Goal: Task Accomplishment & Management: Manage account settings

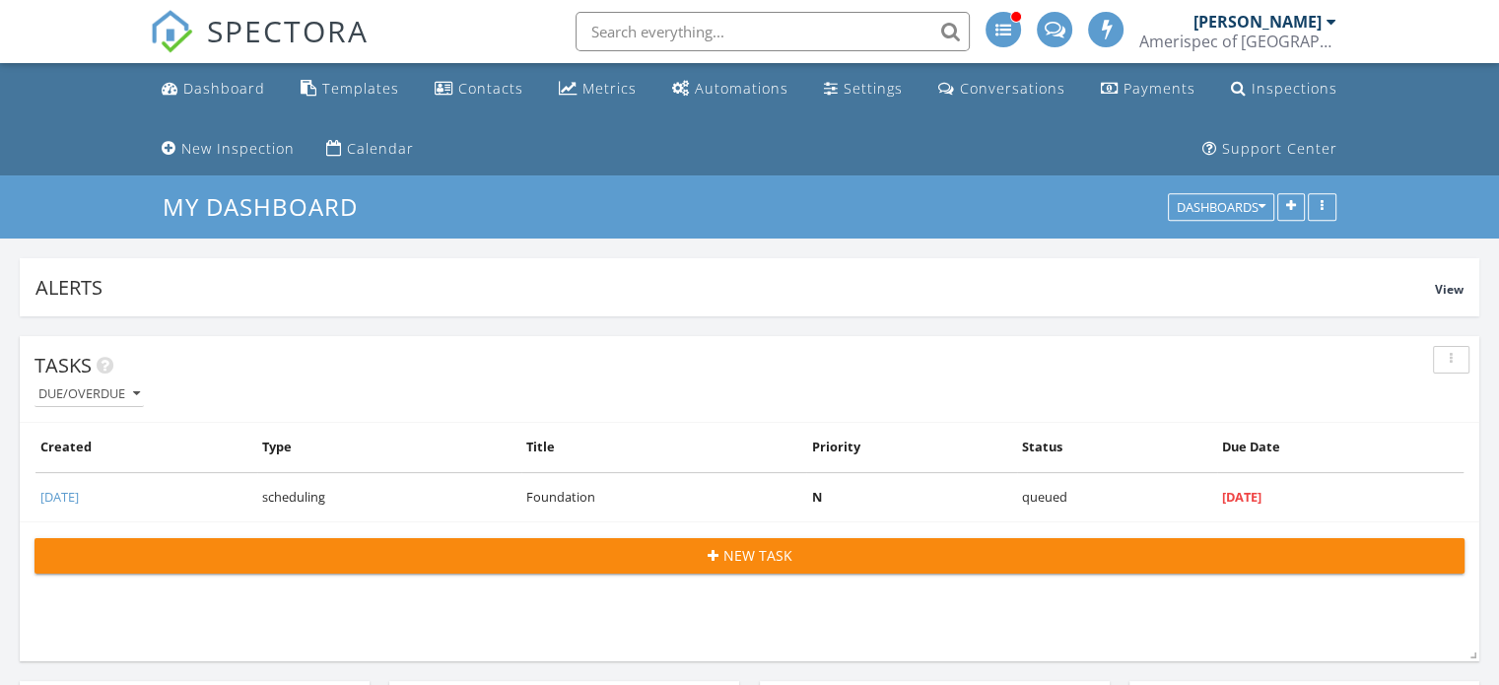
scroll to position [10, 10]
click at [374, 91] on div "Templates" at bounding box center [360, 88] width 77 height 19
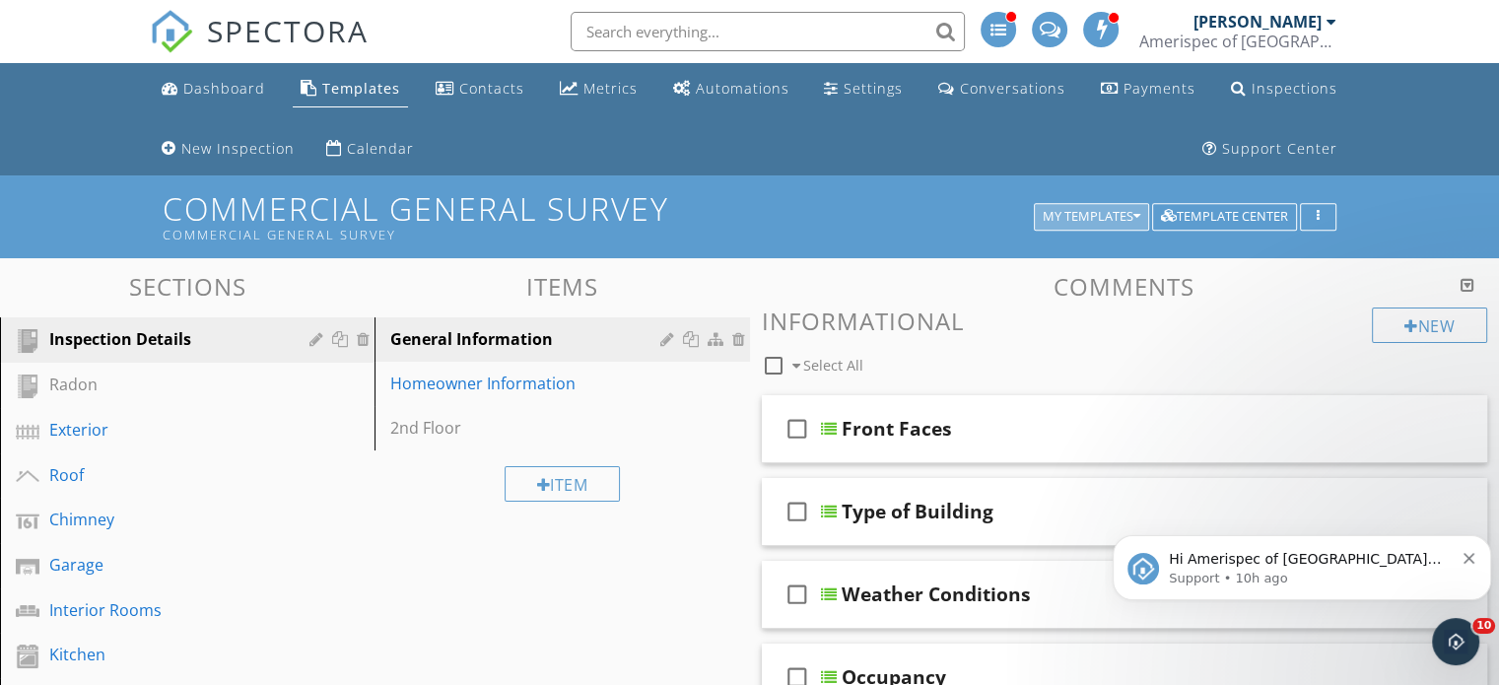
click at [1131, 203] on button "My Templates" at bounding box center [1091, 217] width 115 height 28
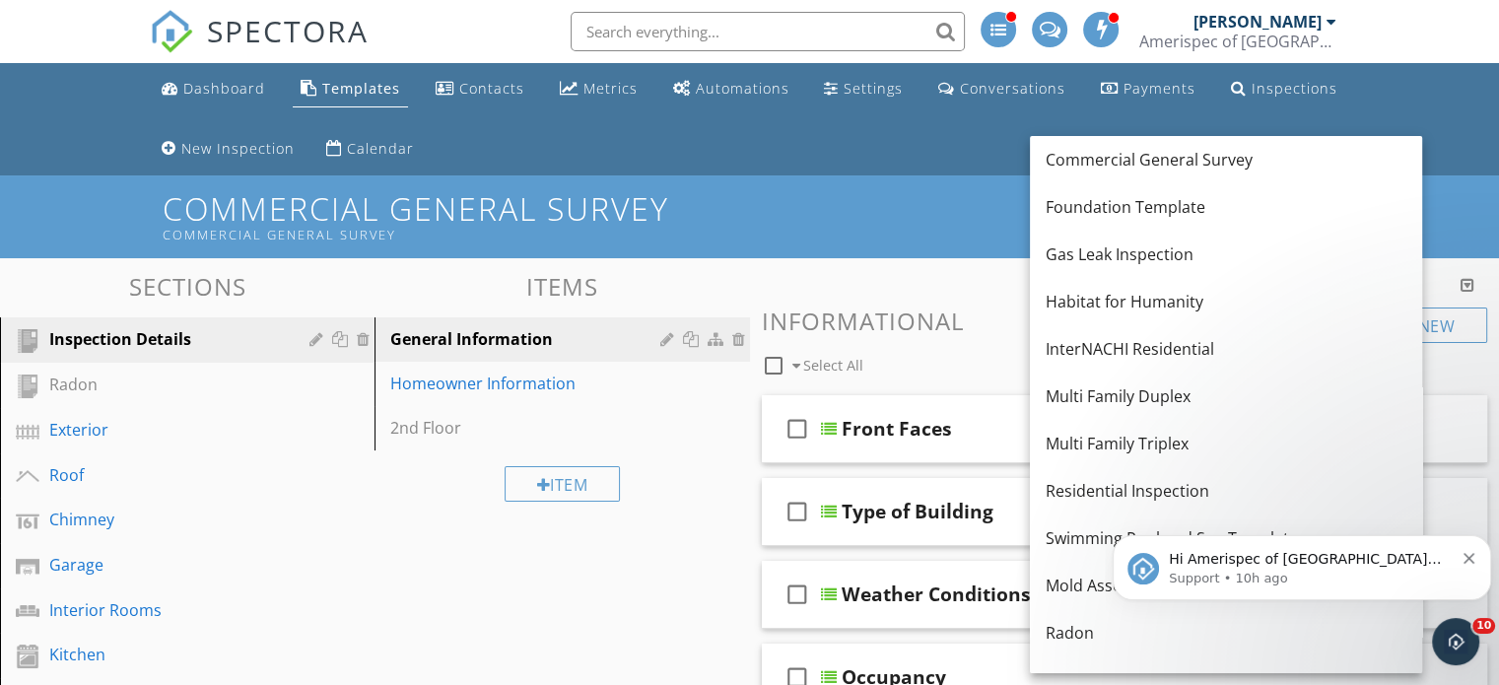
click at [1160, 494] on html "Hi Amerispec of [GEOGRAPHIC_DATA][US_STATE], We could not back up your inspecti…" at bounding box center [1301, 563] width 394 height 138
click at [1094, 495] on div "Residential Inspection" at bounding box center [1225, 491] width 361 height 24
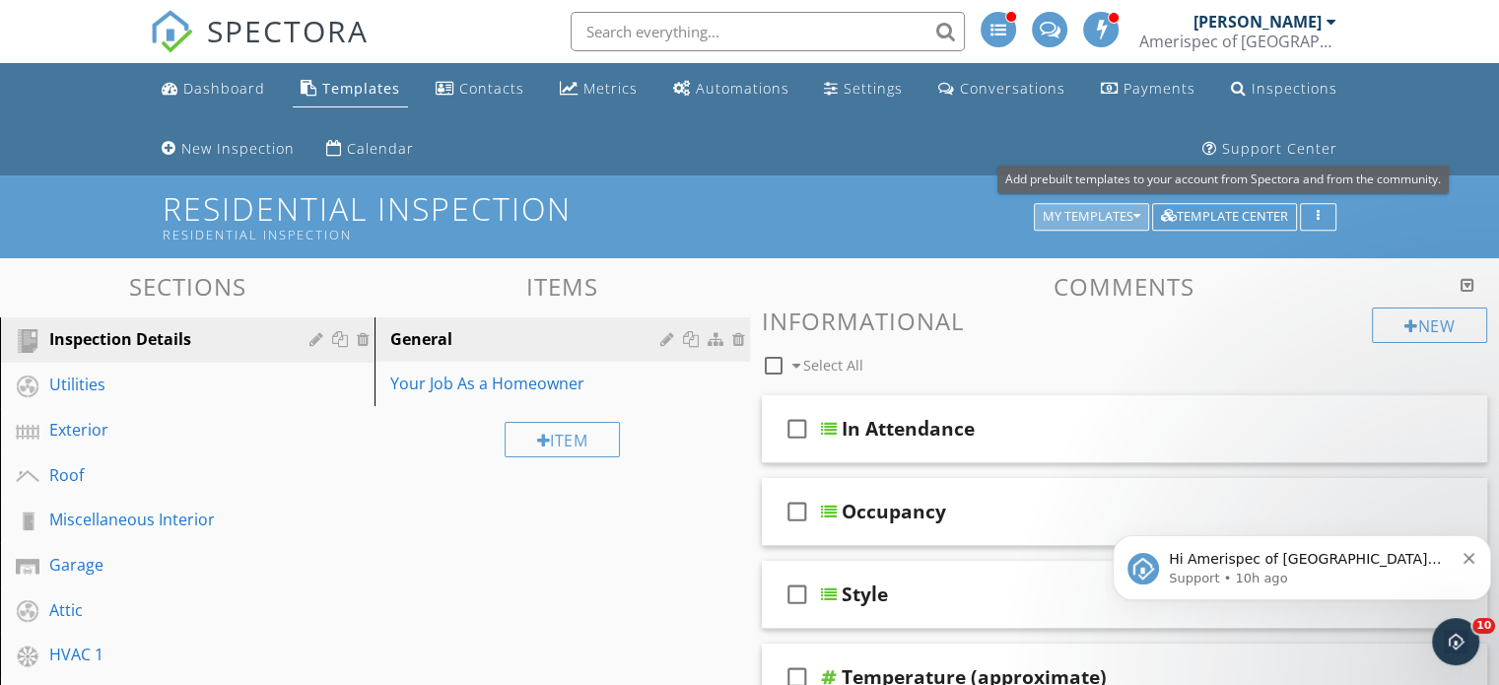
click at [1096, 205] on button "My Templates" at bounding box center [1091, 217] width 115 height 28
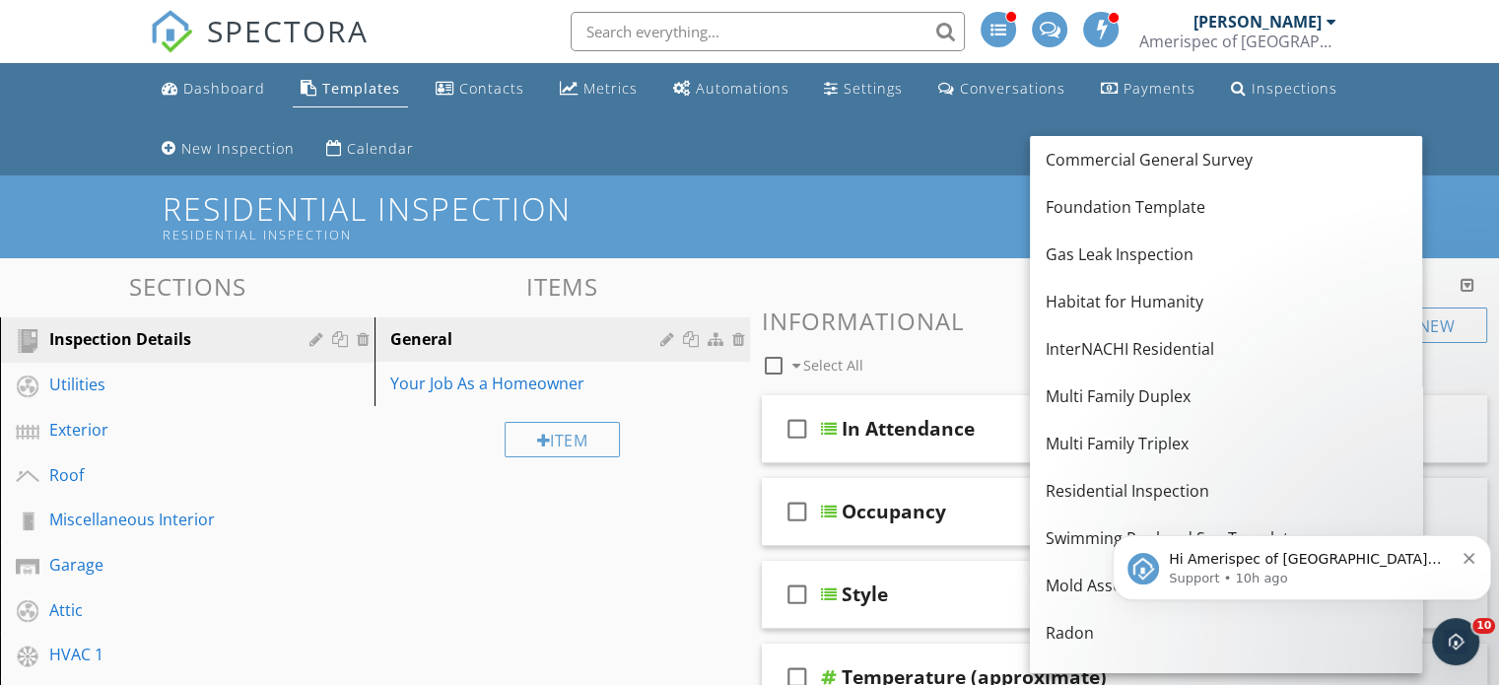
click at [1151, 171] on div "Commercial General Survey" at bounding box center [1225, 160] width 361 height 24
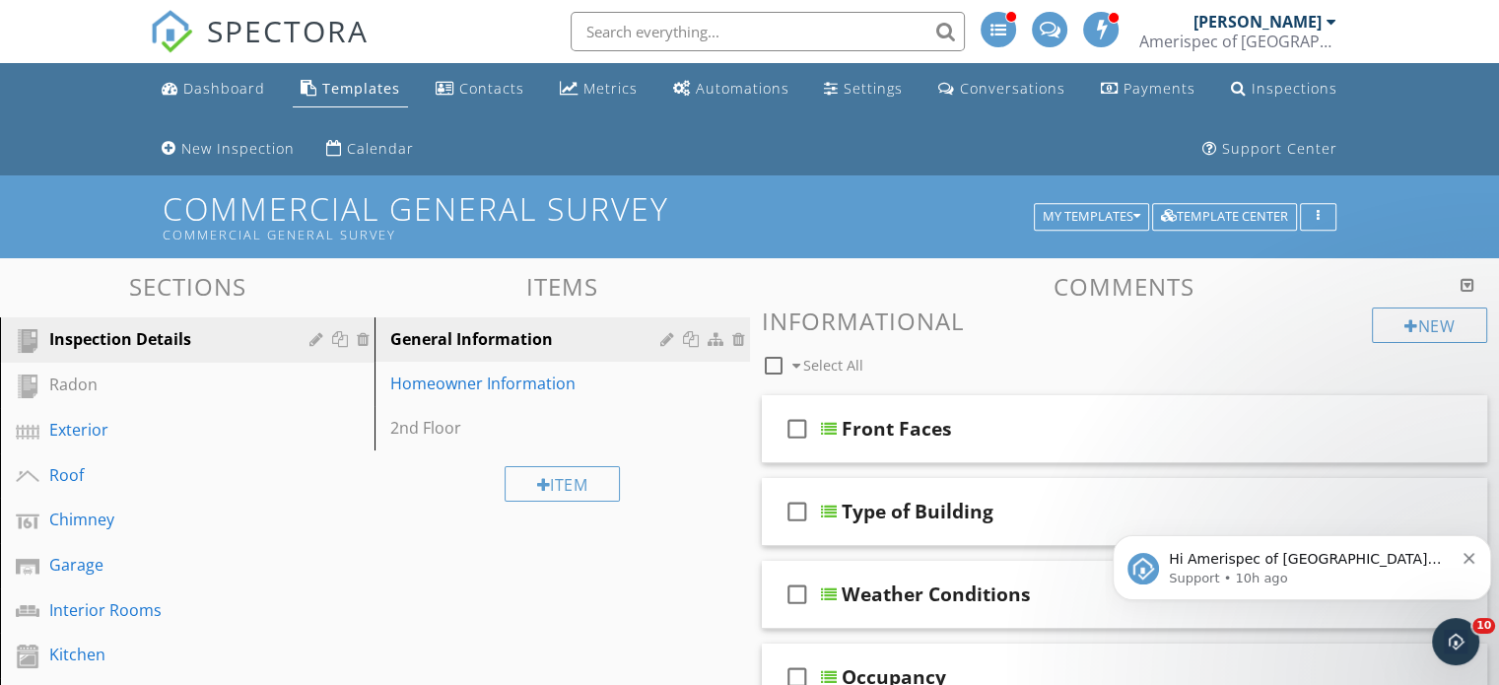
click at [0, 0] on div at bounding box center [0, 0] width 0 height 0
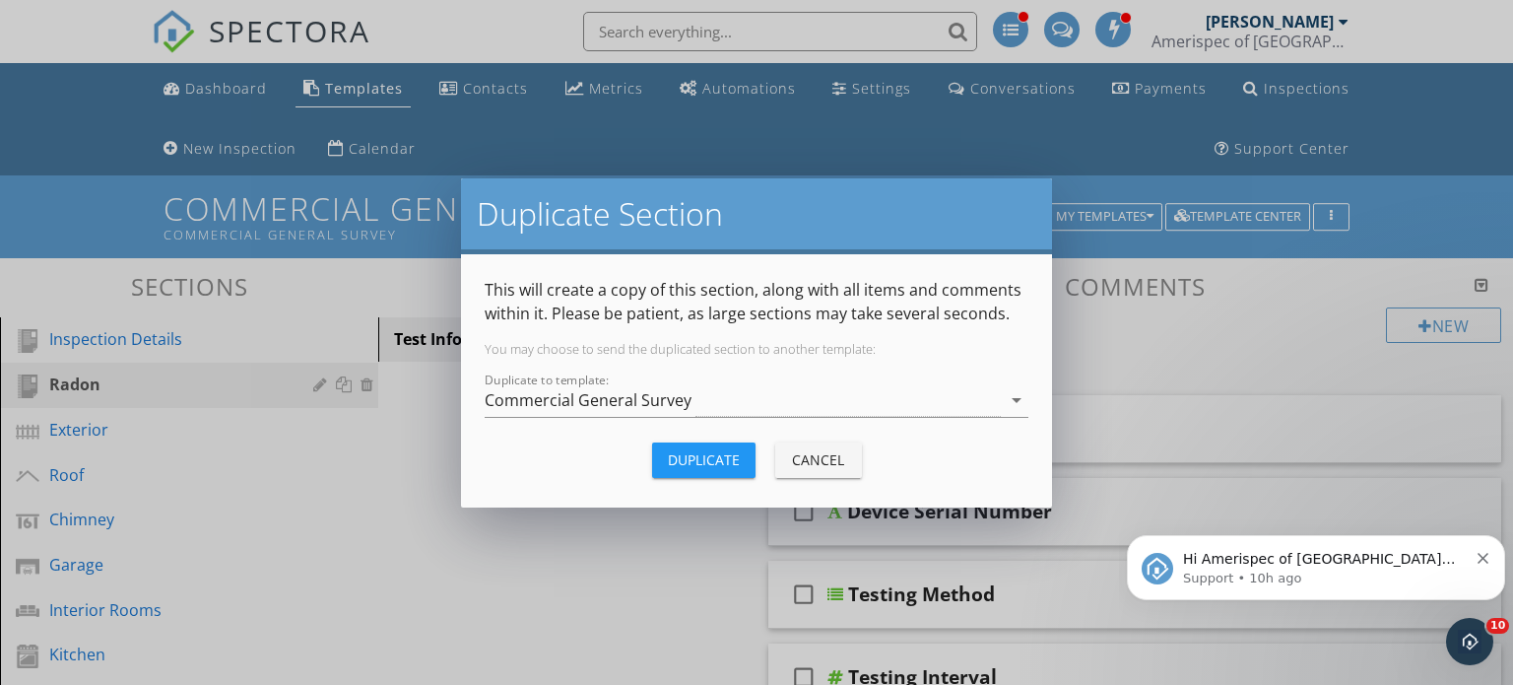
click at [830, 406] on div "Commercial General Survey" at bounding box center [743, 400] width 516 height 33
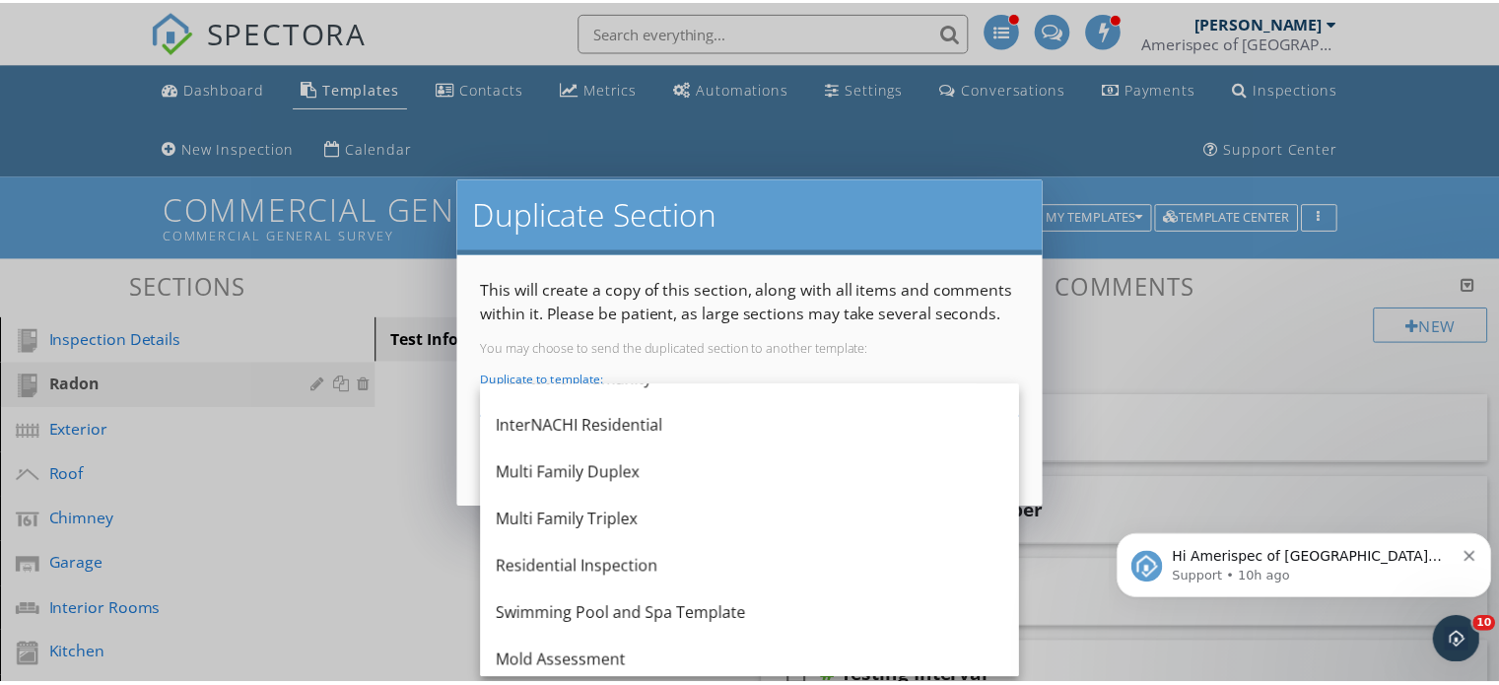
scroll to position [172, 0]
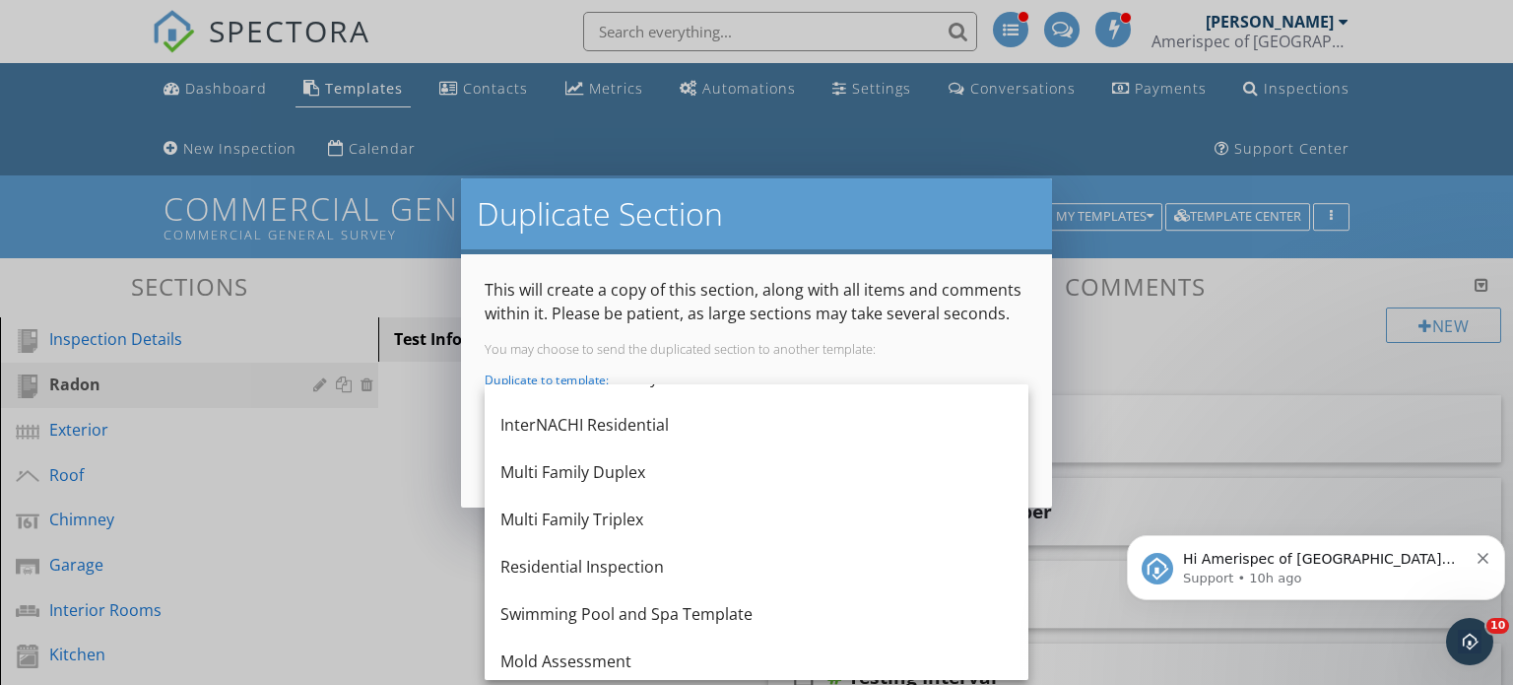
click at [638, 560] on div "Residential Inspection" at bounding box center [757, 567] width 512 height 24
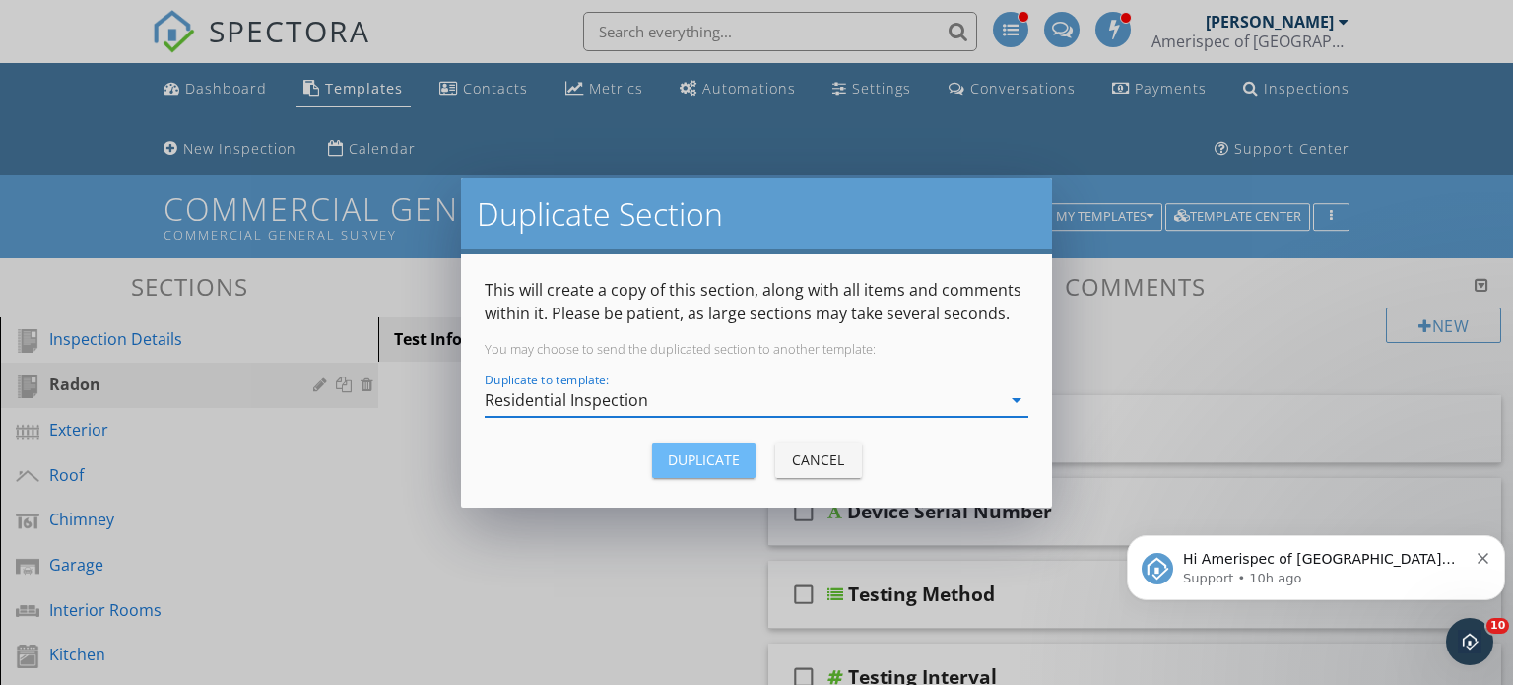
click at [694, 459] on div "Duplicate" at bounding box center [704, 459] width 72 height 21
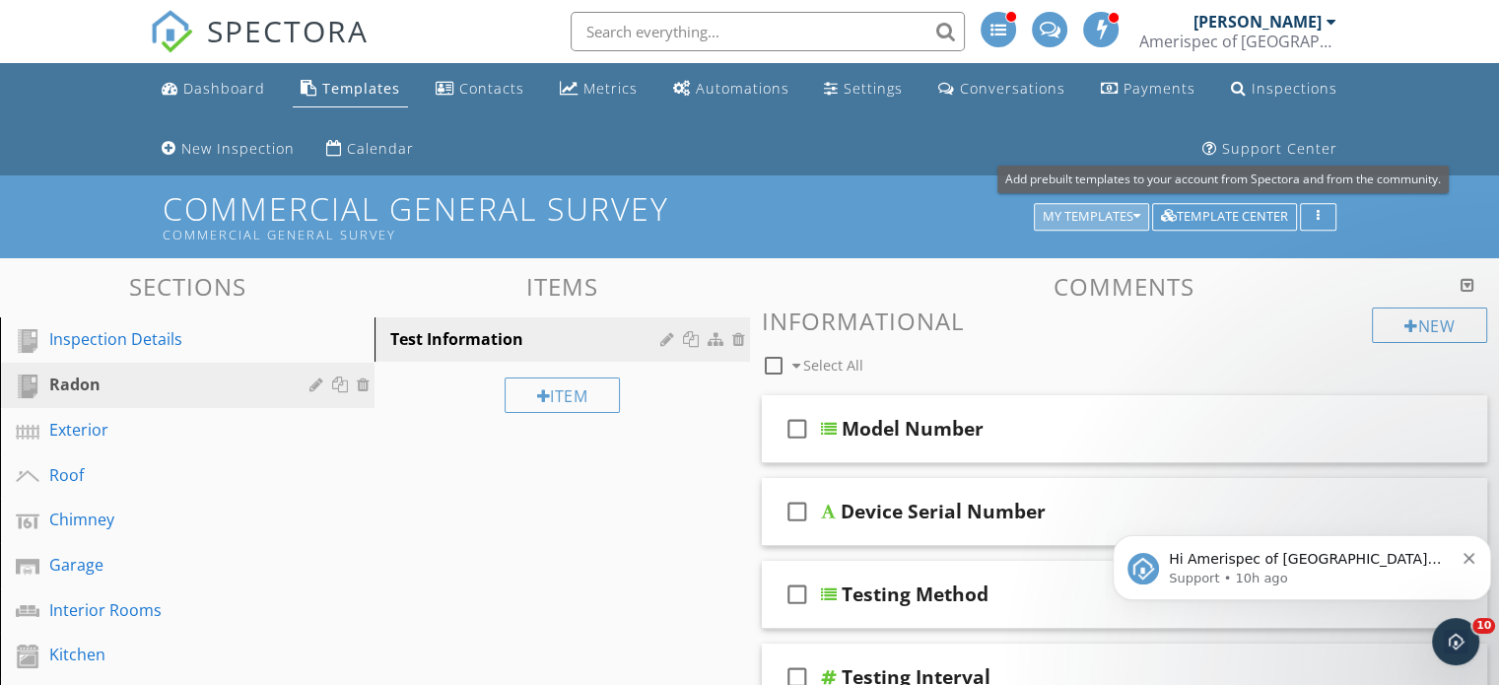
click at [1115, 210] on div "My Templates" at bounding box center [1091, 217] width 98 height 14
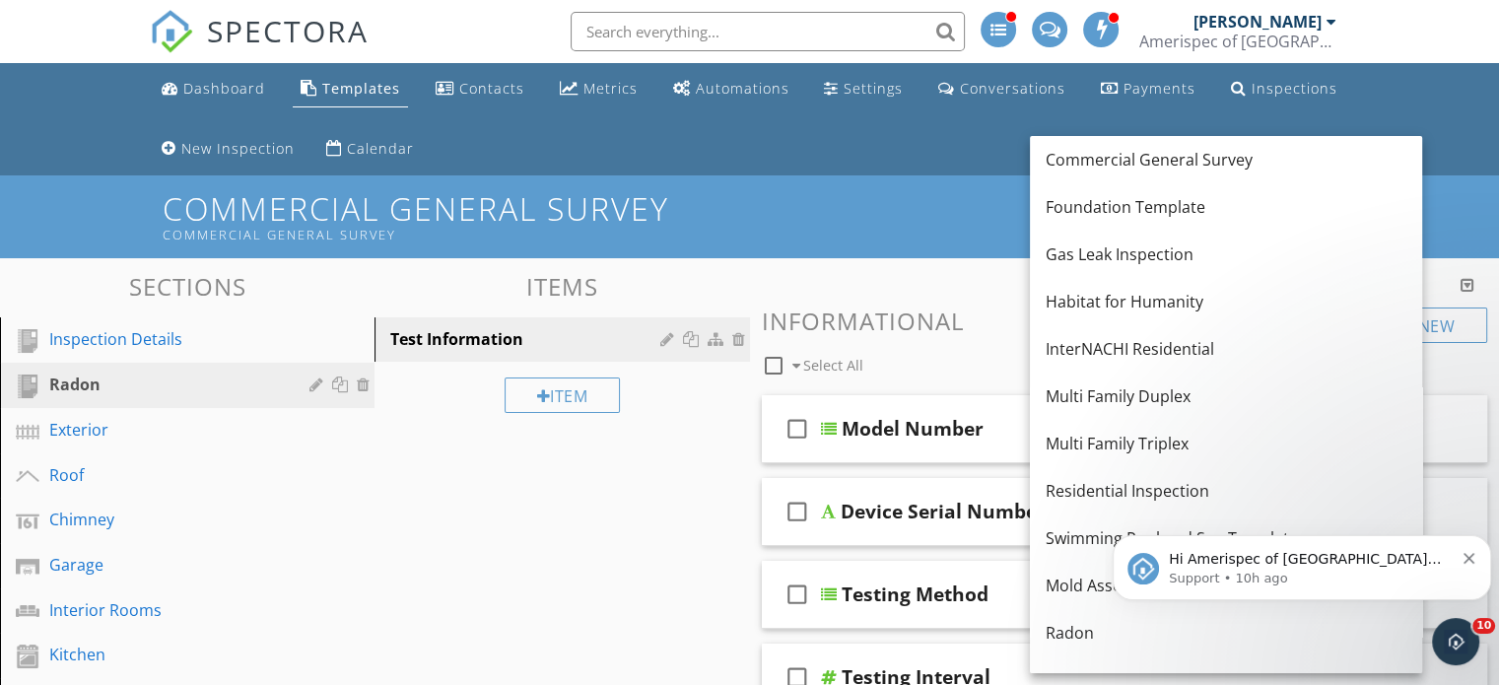
click at [1084, 485] on div "Residential Inspection" at bounding box center [1225, 491] width 361 height 24
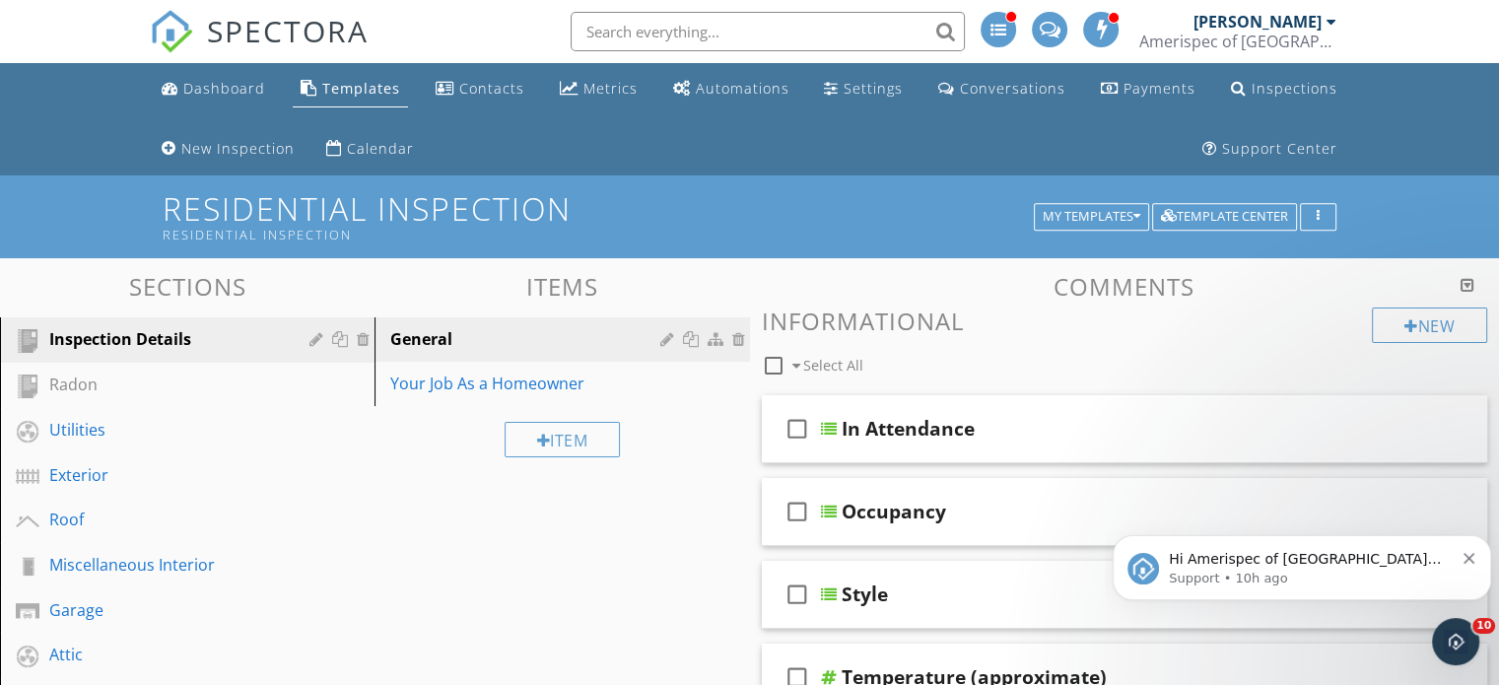
click at [158, 383] on div "Radon" at bounding box center [165, 384] width 232 height 24
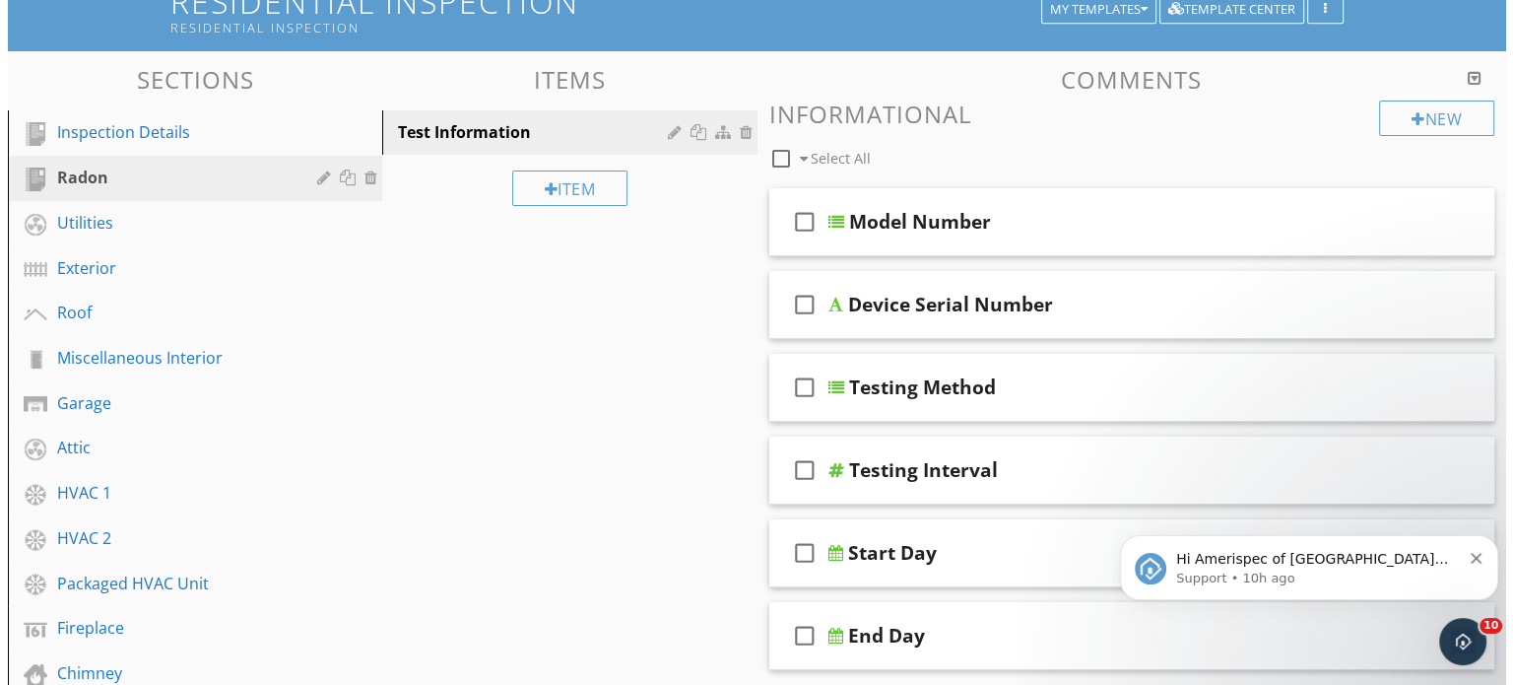
scroll to position [205, 0]
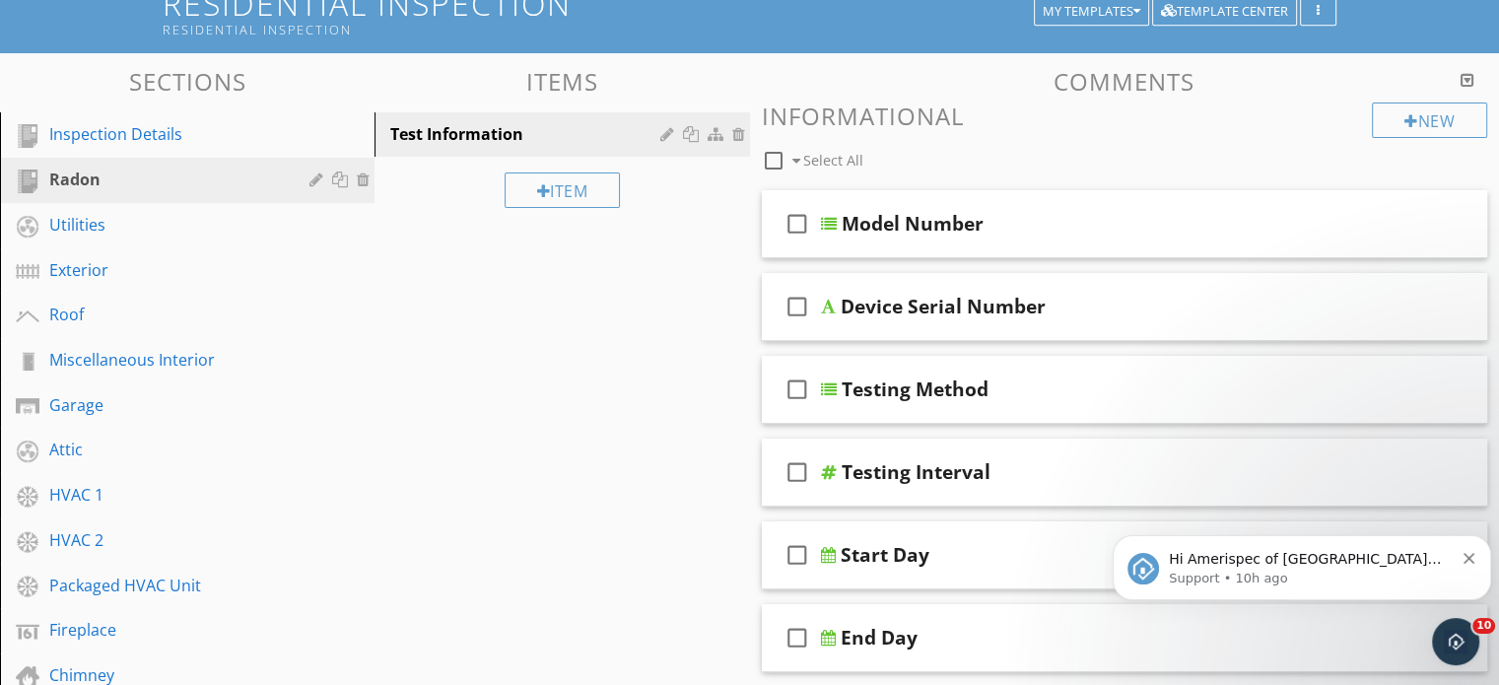
click at [482, 135] on div "Test Information" at bounding box center [527, 134] width 275 height 24
click at [662, 137] on div at bounding box center [669, 134] width 19 height 16
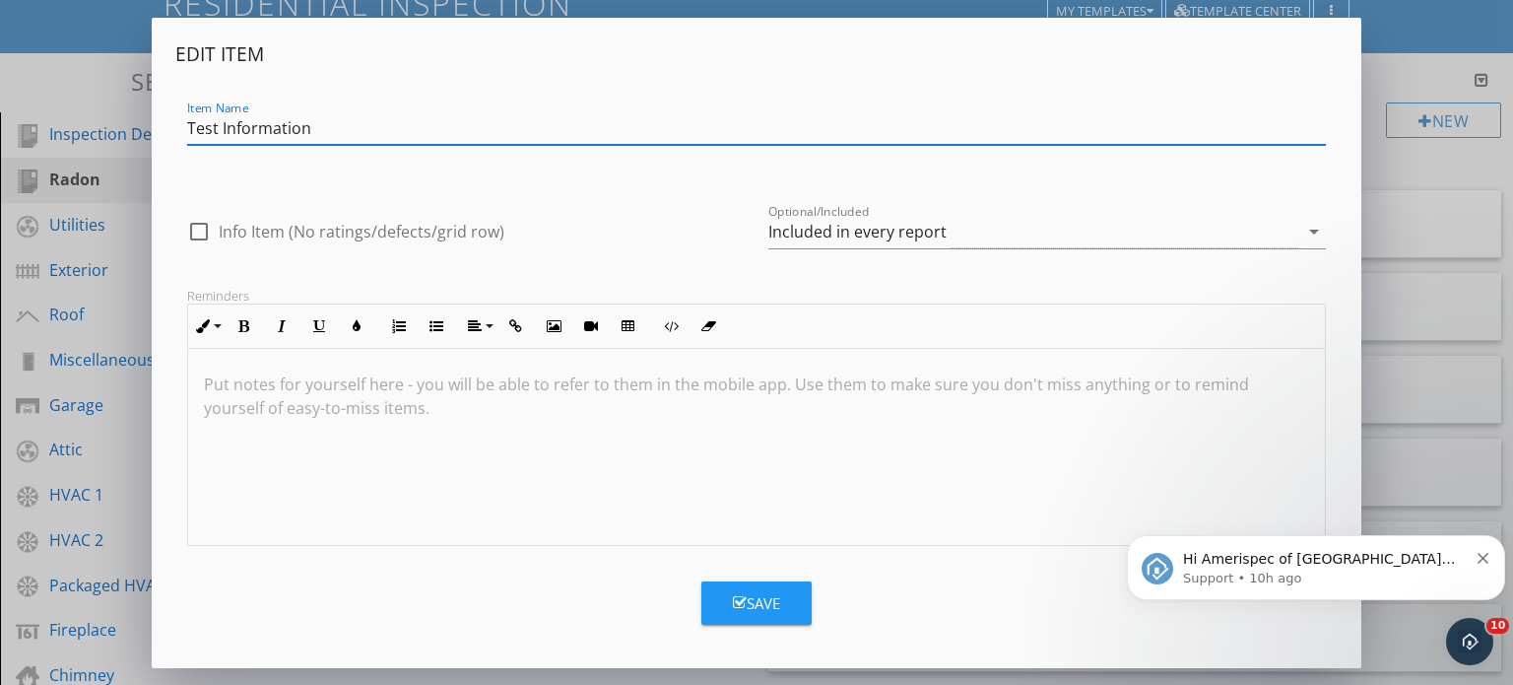
click at [113, 174] on div "Edit Item Item Name Test Information check_box_outline_blank Info Item (No rati…" at bounding box center [756, 342] width 1513 height 685
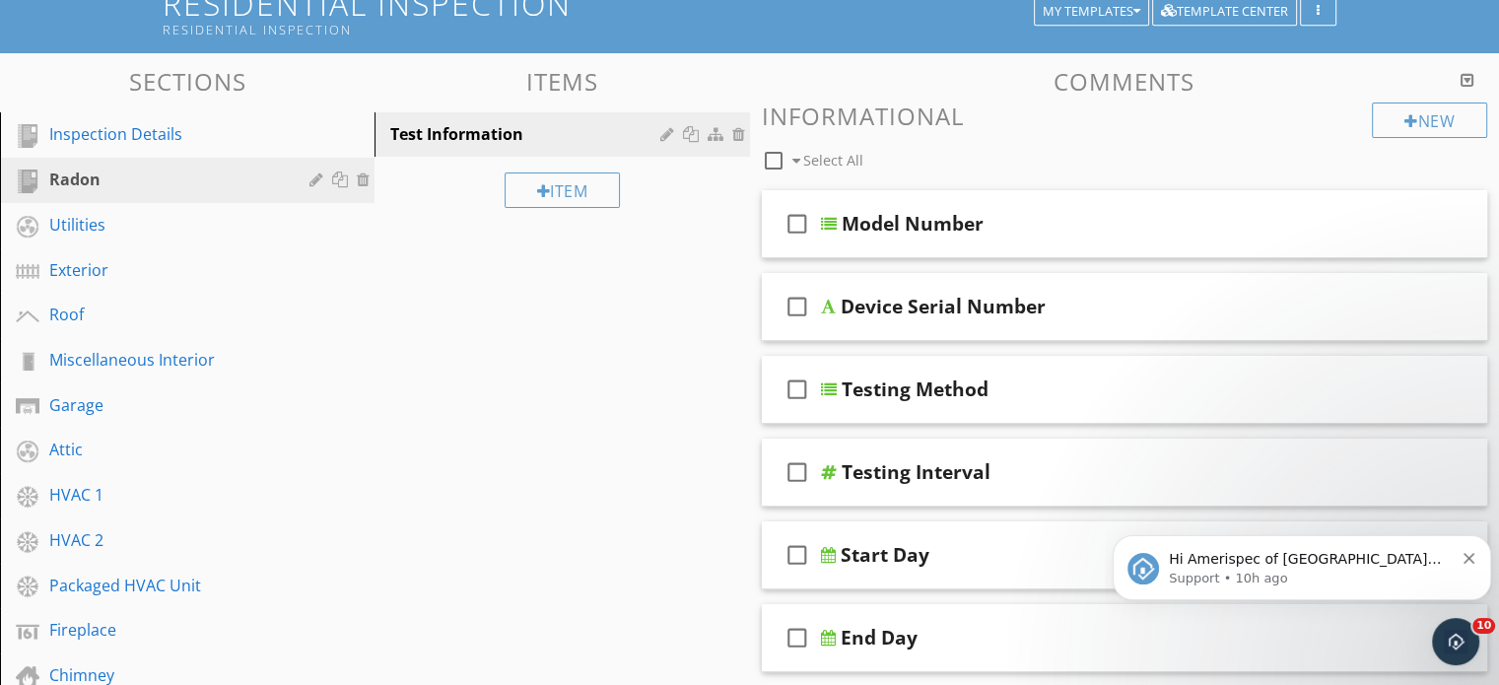
click at [313, 177] on div at bounding box center [318, 179] width 19 height 16
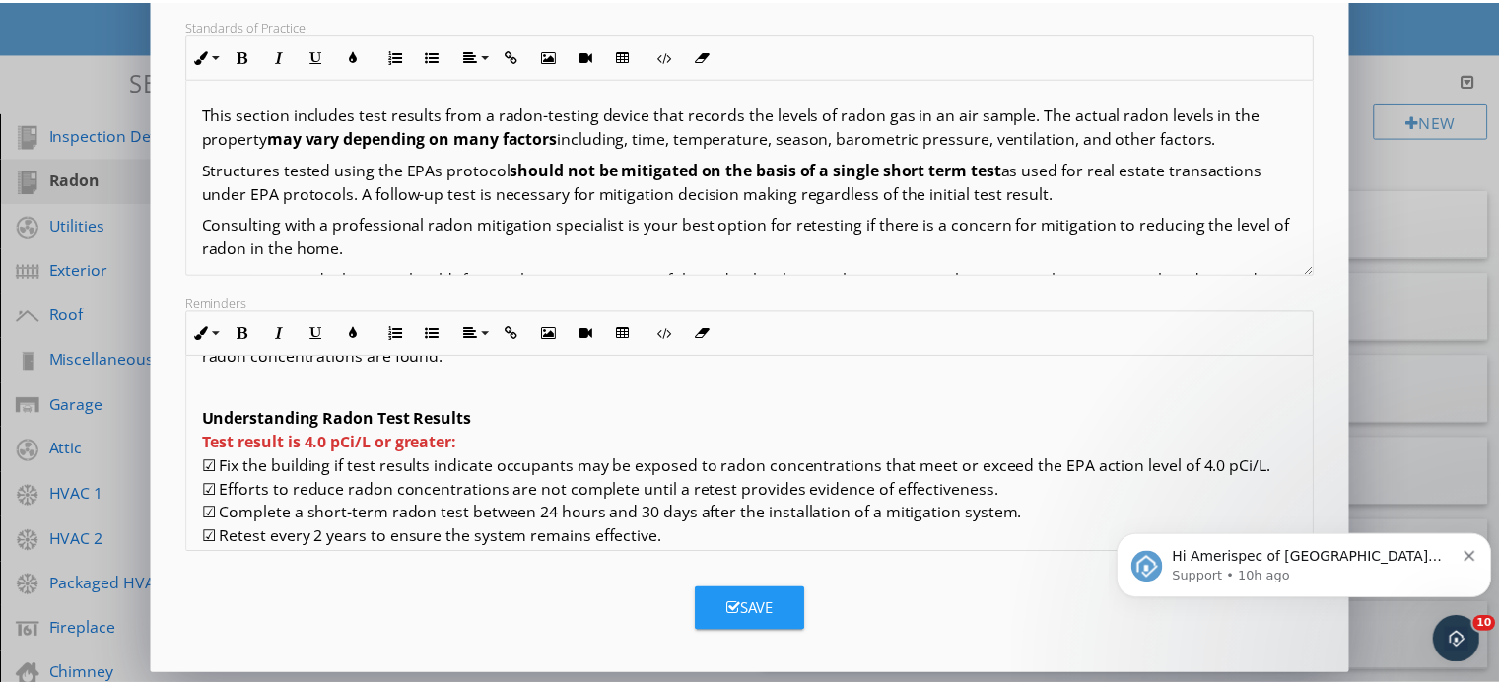
scroll to position [209, 0]
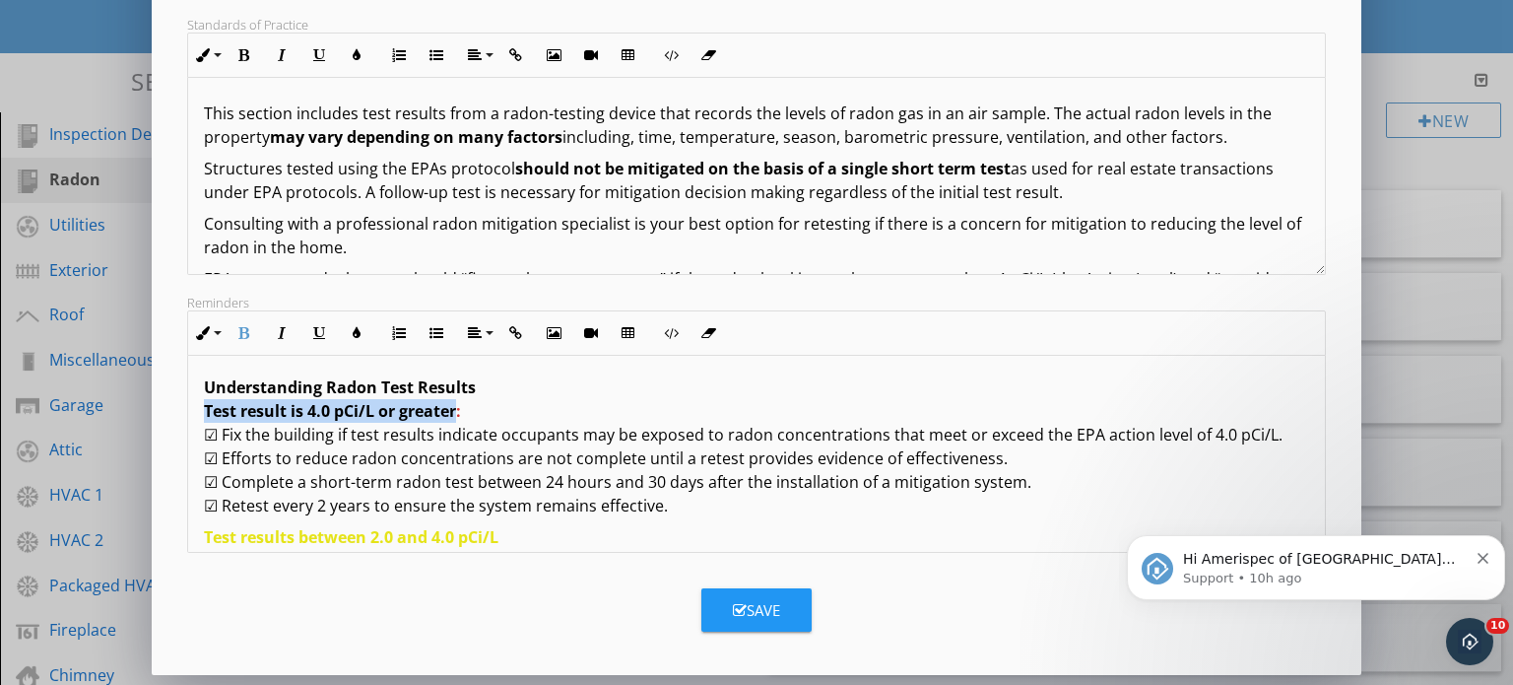
drag, startPoint x: 205, startPoint y: 385, endPoint x: 457, endPoint y: 386, distance: 252.2
click at [457, 400] on strong "Test result is 4.0 pCi/L or greater:" at bounding box center [332, 411] width 257 height 22
copy strong "Test result is 4.0 pCi/L or greater"
click at [1405, 46] on div "Edit Section Section Name Radon check_box_outline_blank Hide Overview Grid for …" at bounding box center [756, 164] width 1513 height 1043
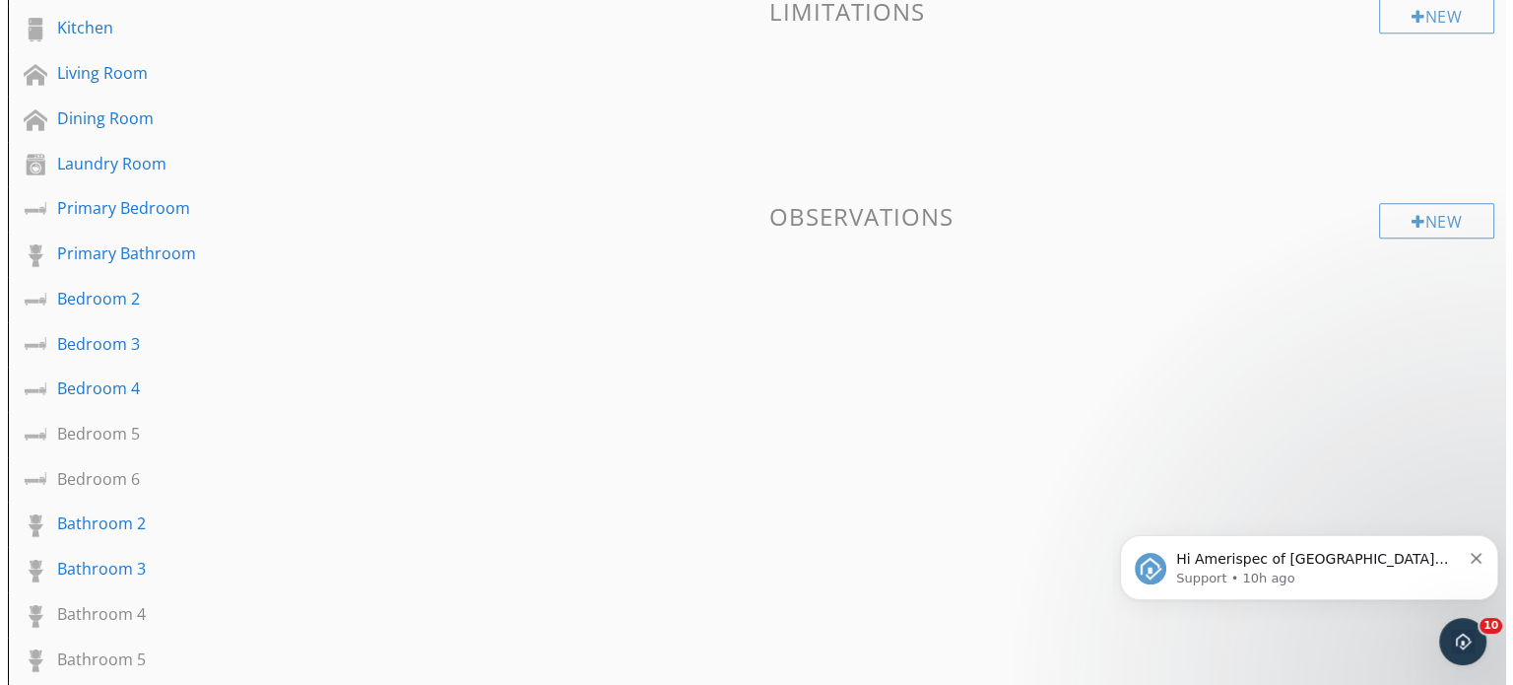
scroll to position [861, 0]
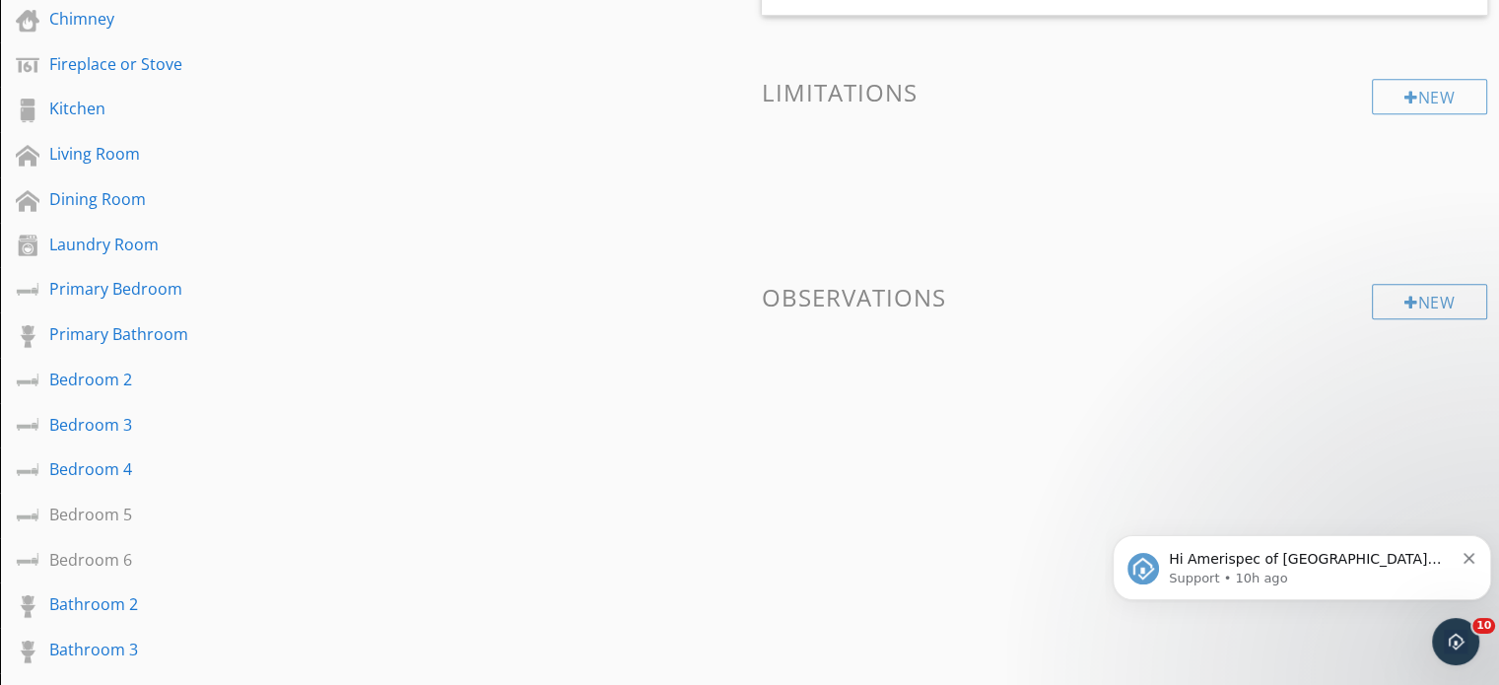
click at [1436, 299] on div "New" at bounding box center [1428, 301] width 115 height 35
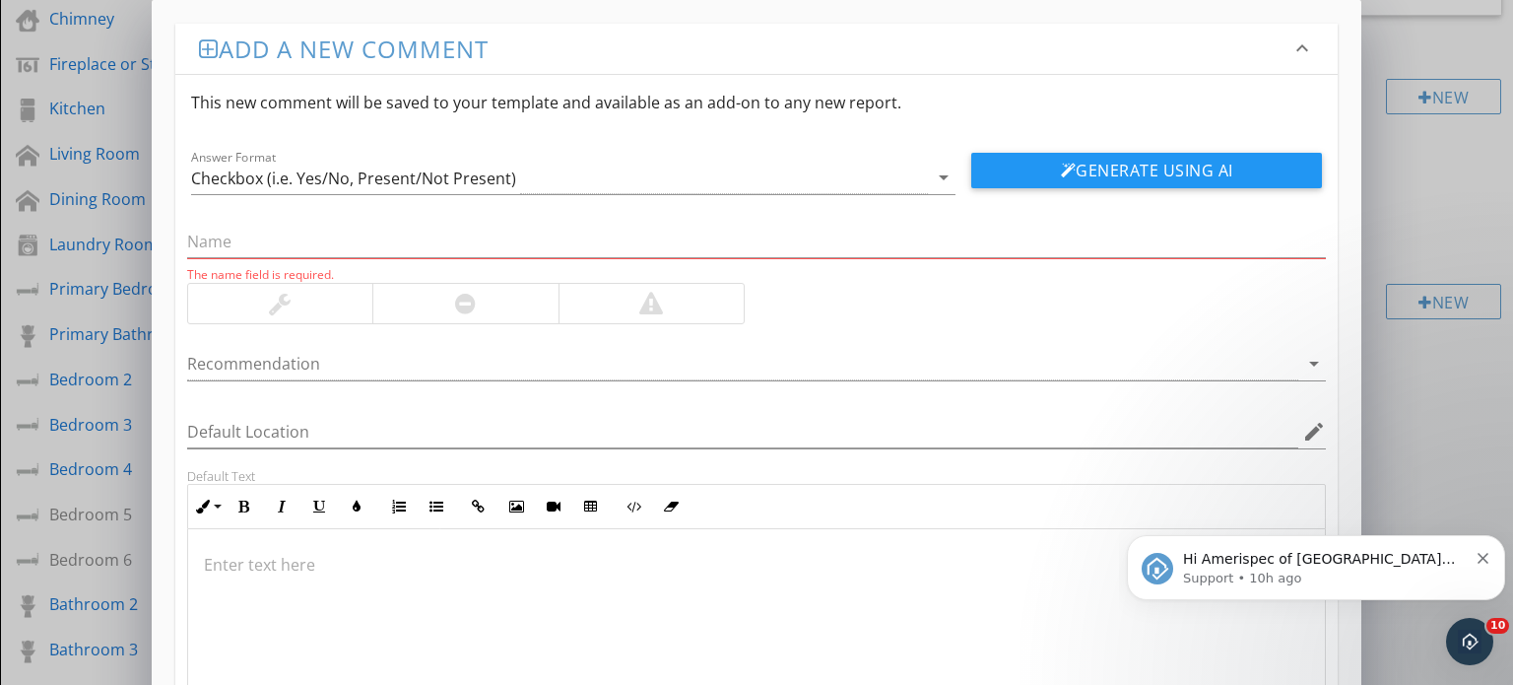
click at [493, 224] on div "The name field is required." at bounding box center [757, 248] width 1140 height 69
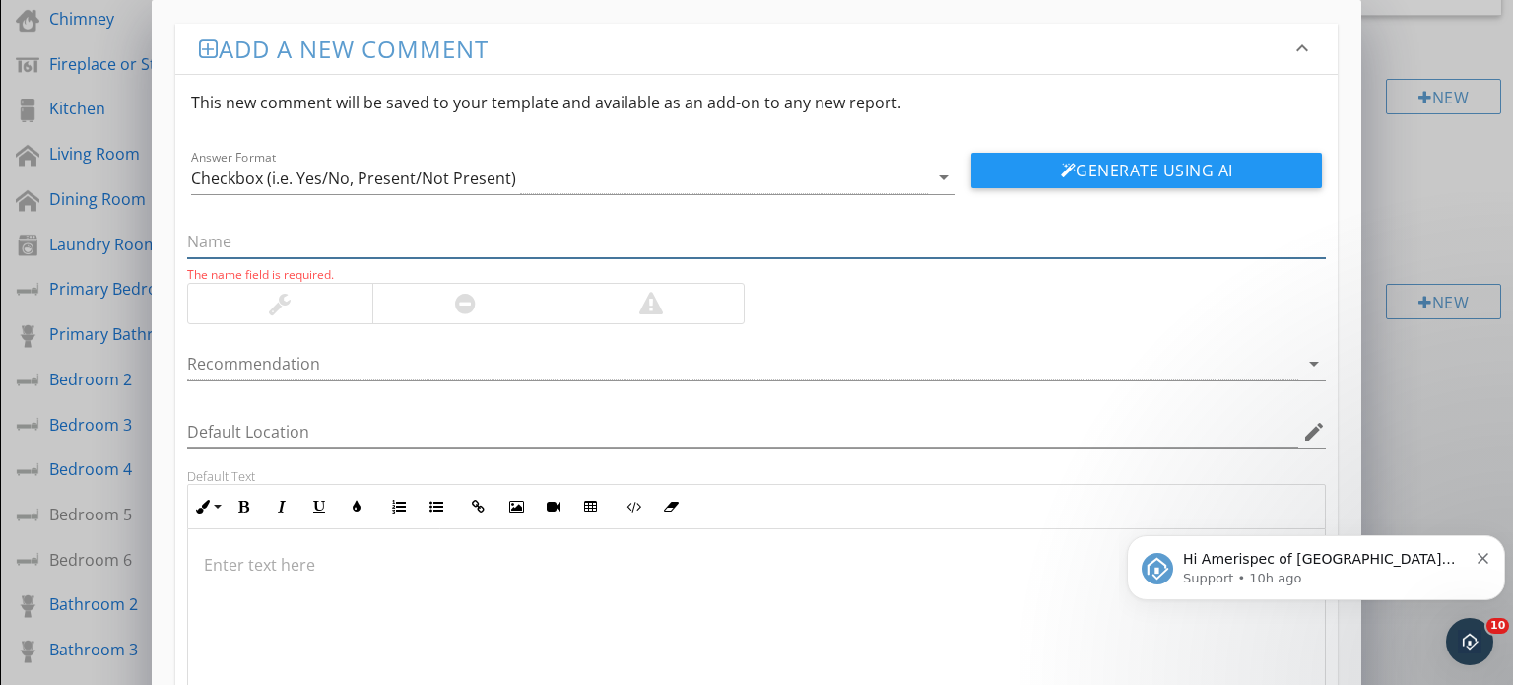
click at [487, 234] on input "text" at bounding box center [757, 242] width 1140 height 33
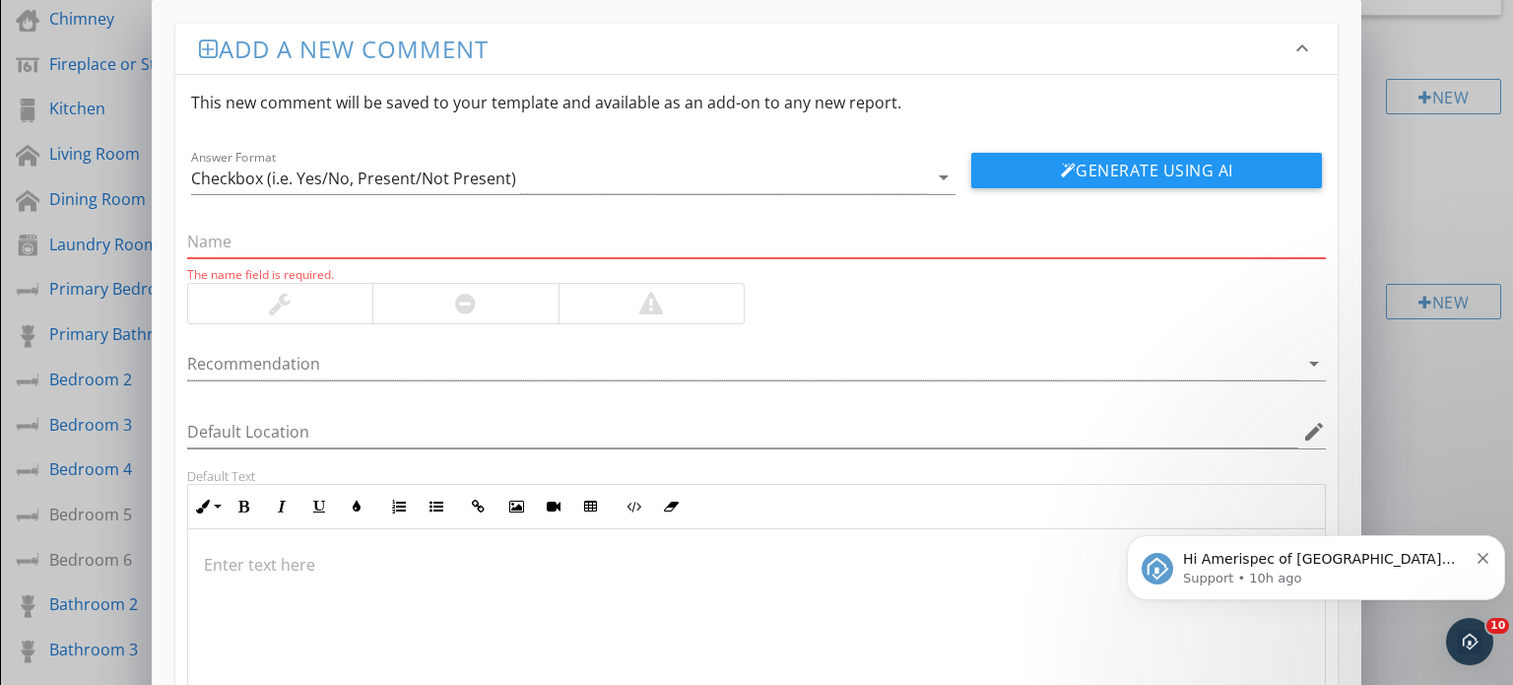
paste input "Test result is 4.0 pCi/L or greater"
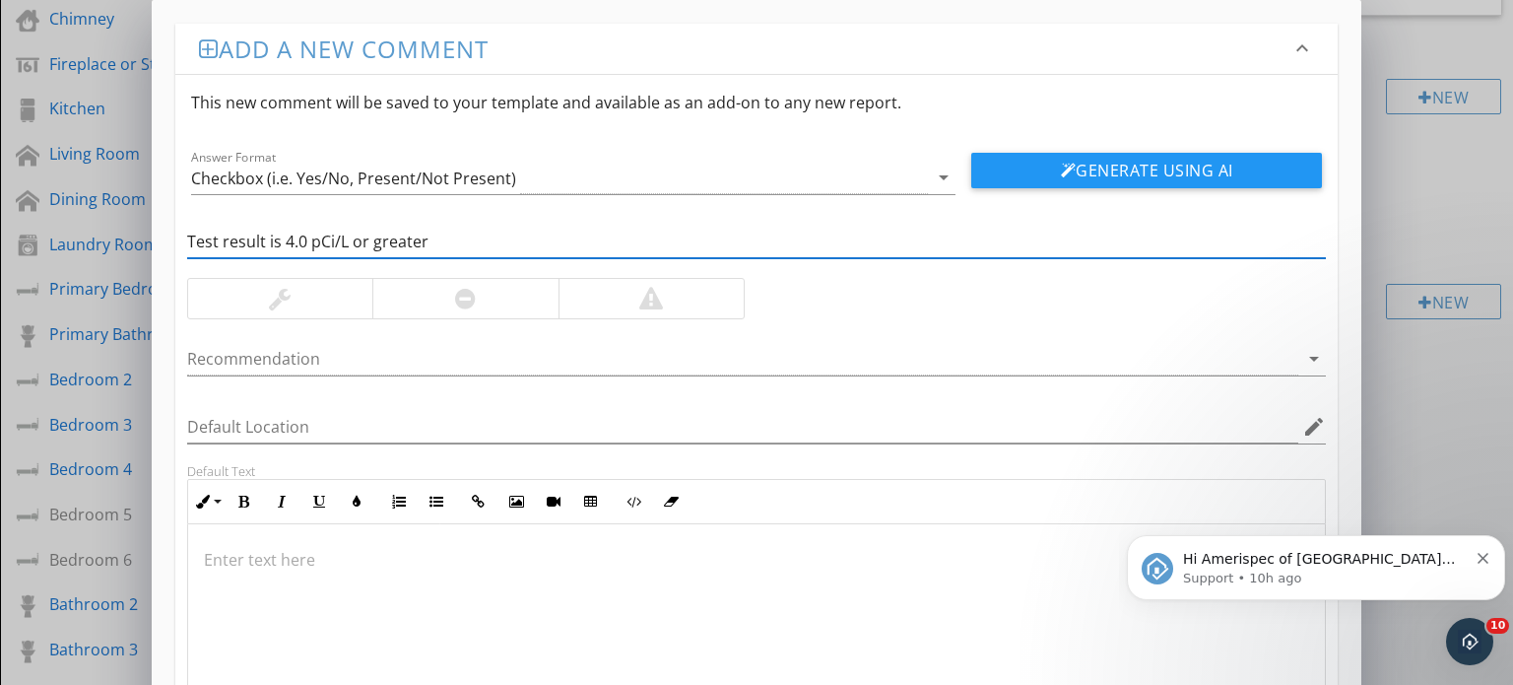
type input "Test result is 4.0 pCi/L or greater"
click at [666, 304] on div at bounding box center [651, 298] width 185 height 39
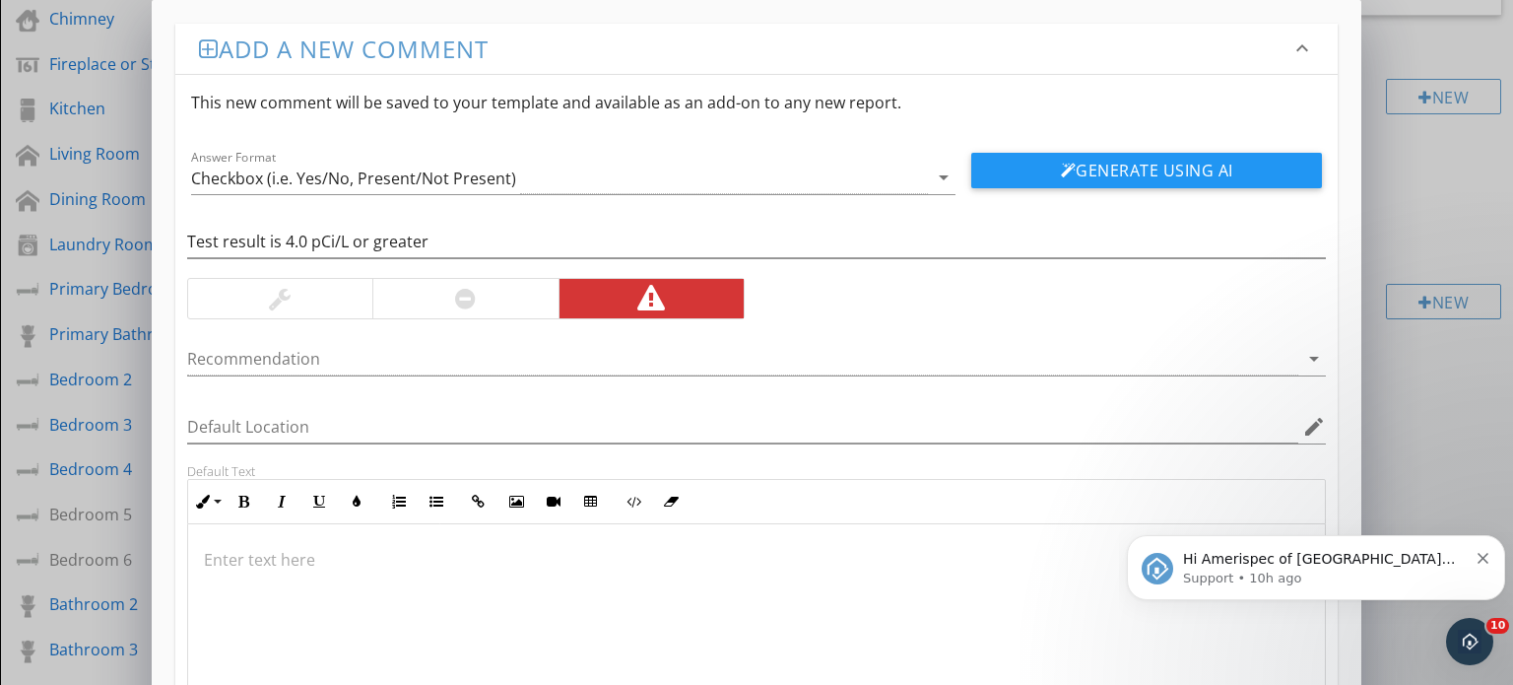
click at [425, 369] on div at bounding box center [743, 359] width 1112 height 33
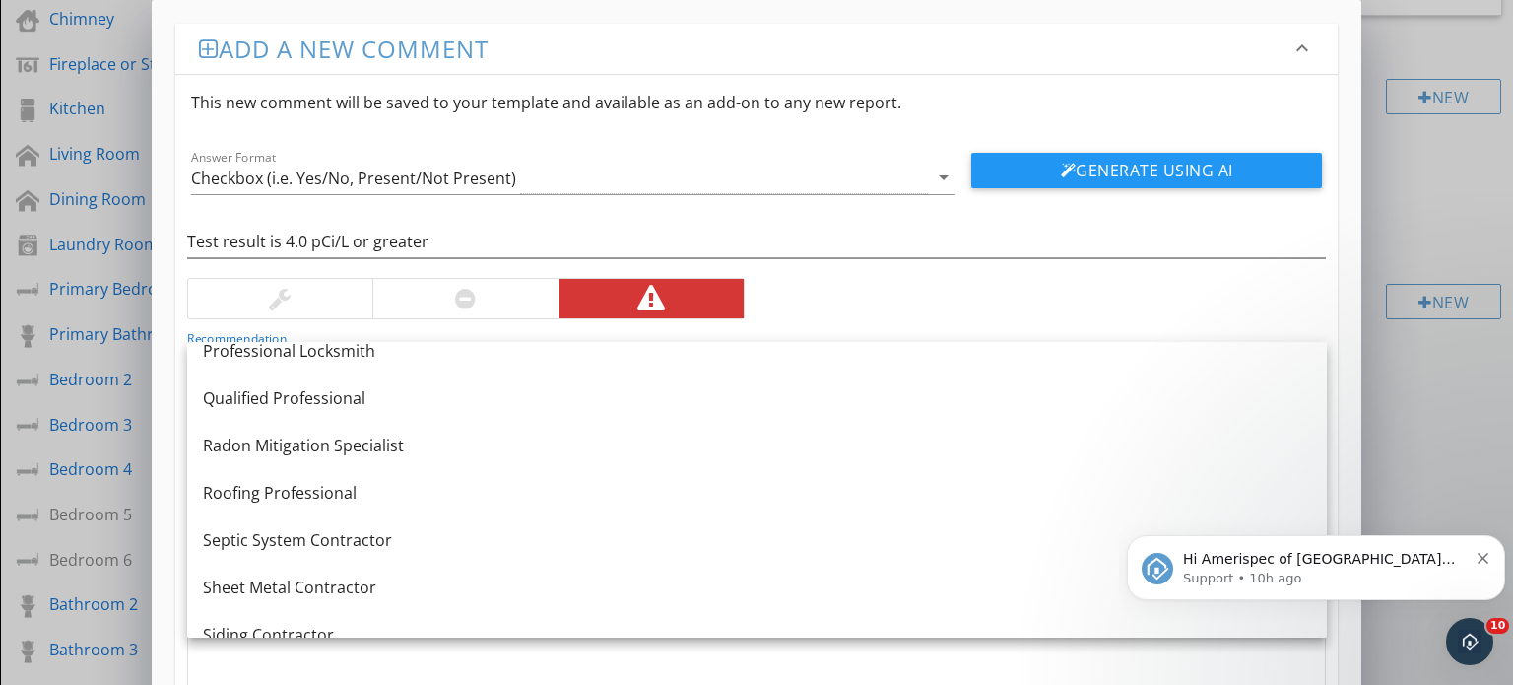
scroll to position [2239, 0]
click at [368, 442] on div "Radon Mitigation Specialist" at bounding box center [757, 445] width 1108 height 24
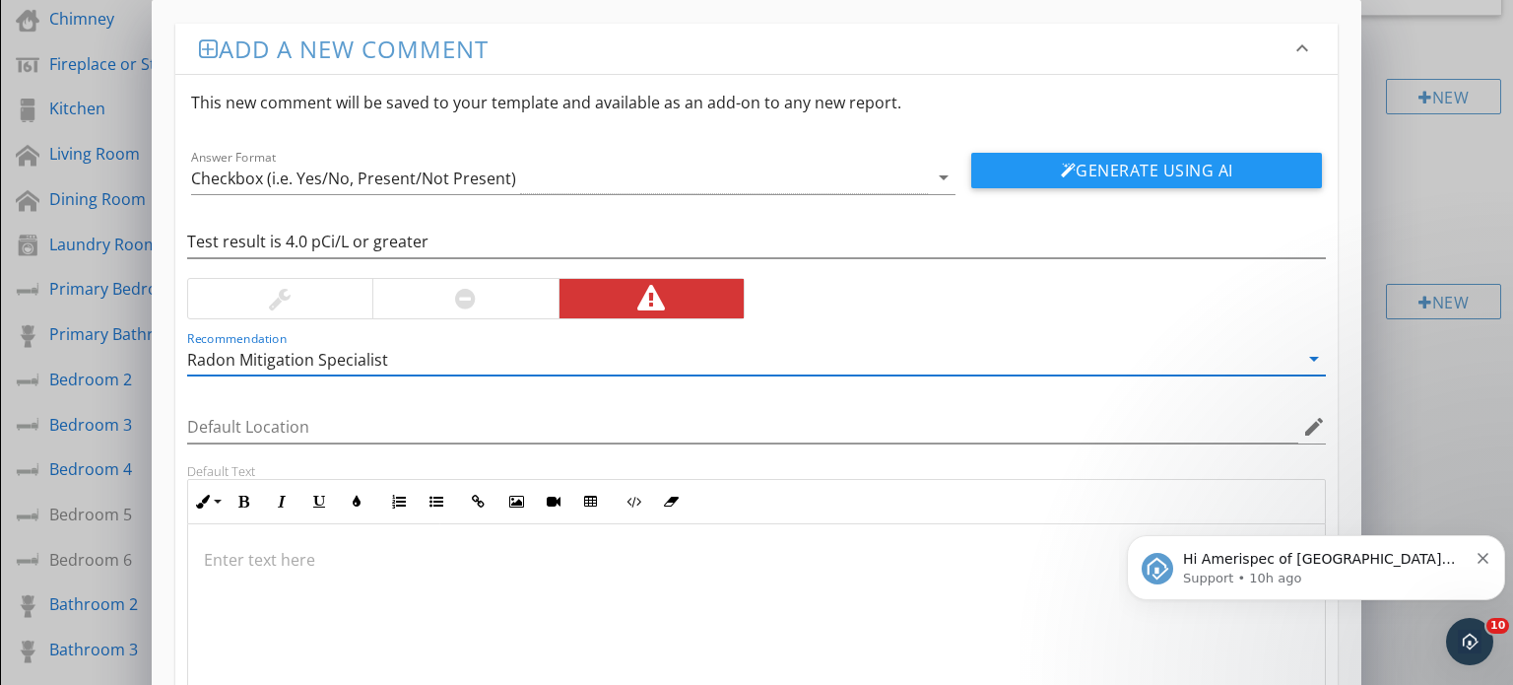
click at [316, 558] on p at bounding box center [757, 560] width 1106 height 24
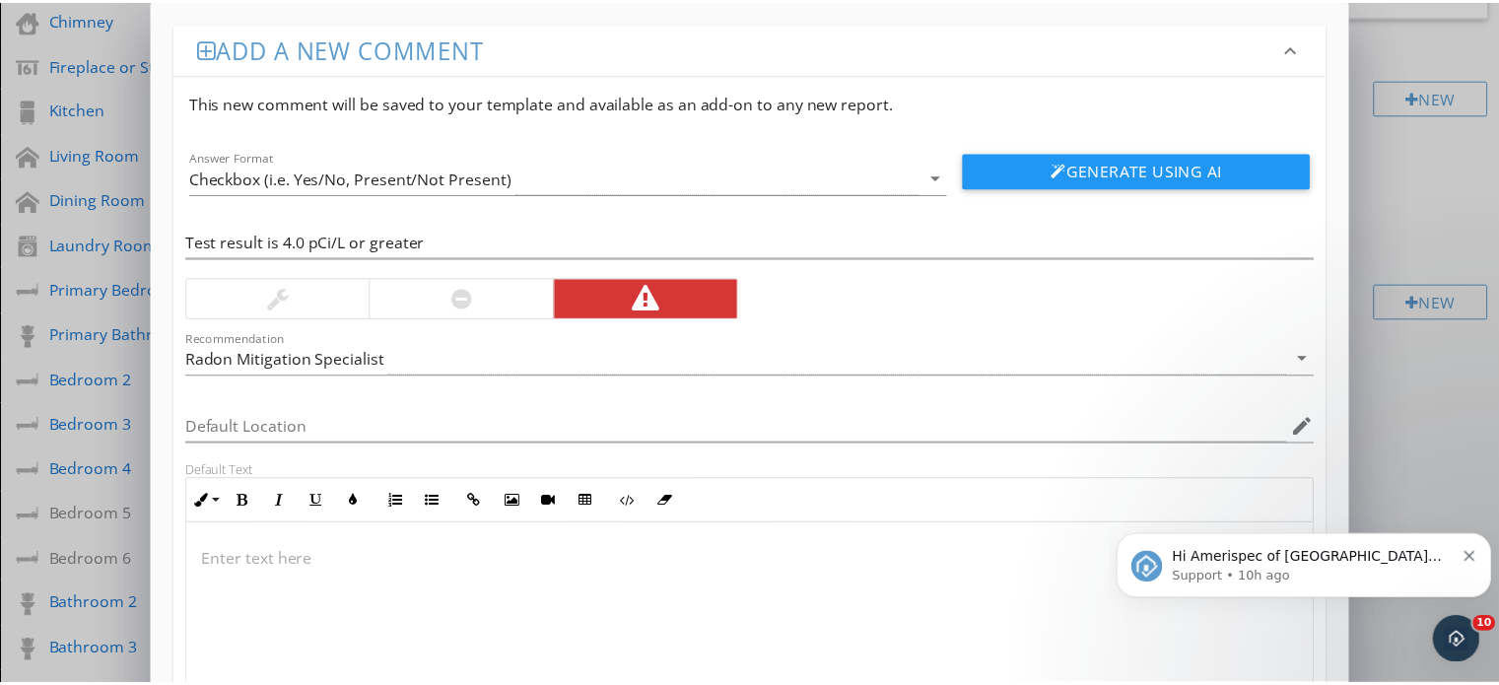
scroll to position [168, 0]
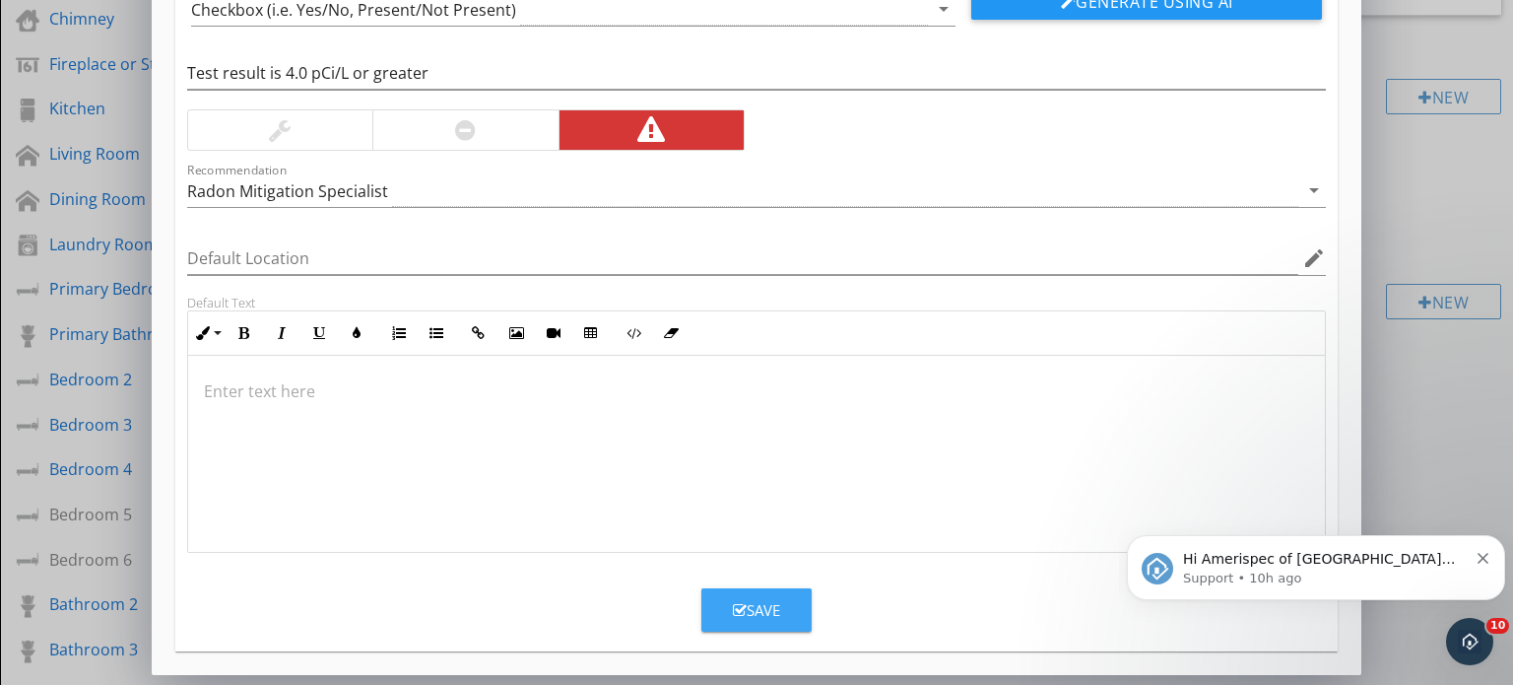
click at [753, 599] on div "Save" at bounding box center [756, 610] width 47 height 23
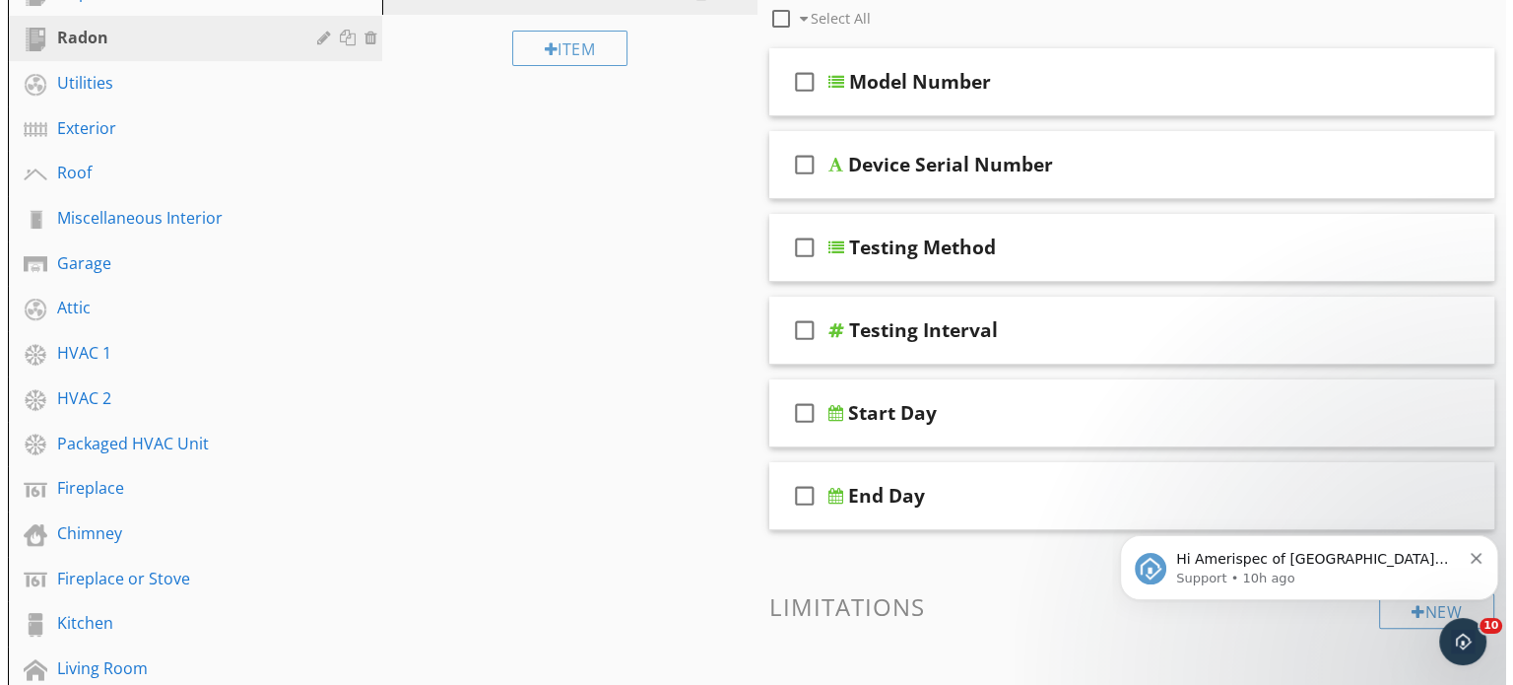
scroll to position [306, 0]
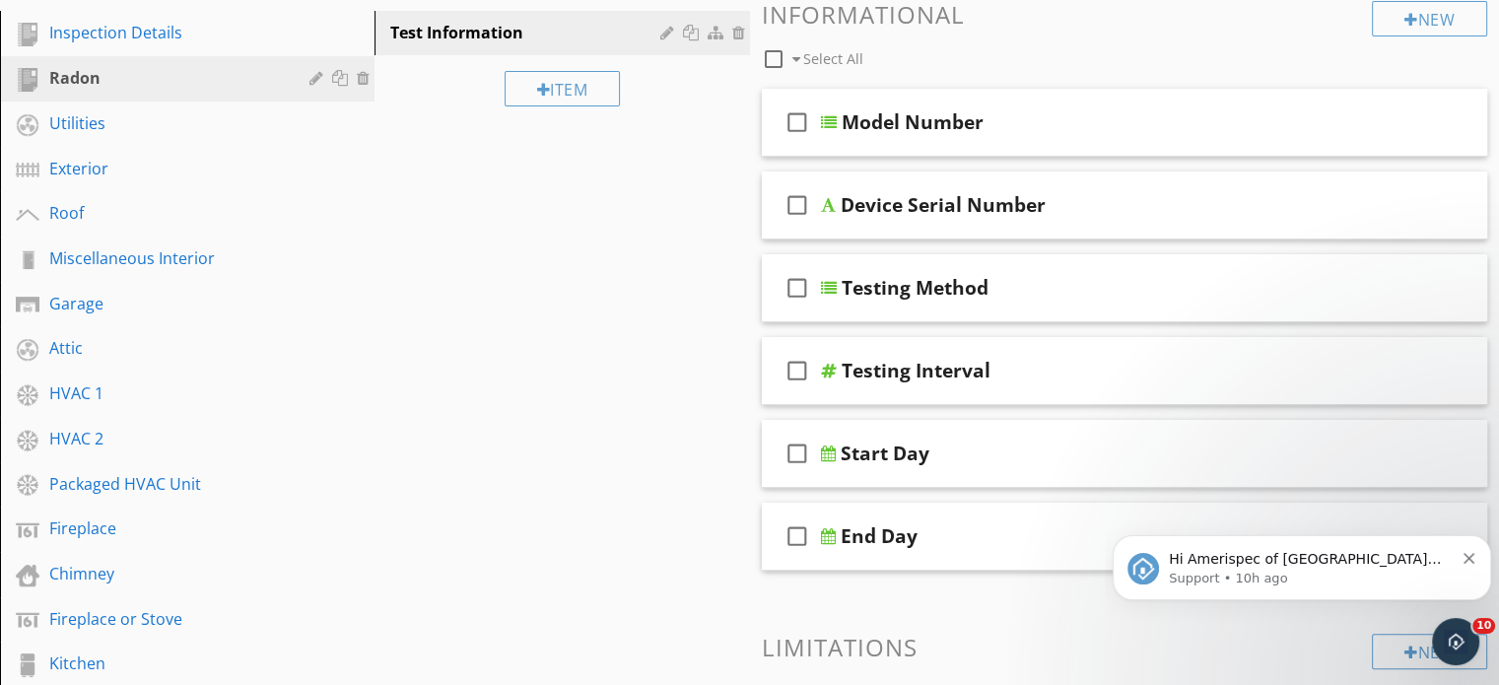
click at [317, 78] on div at bounding box center [318, 78] width 19 height 16
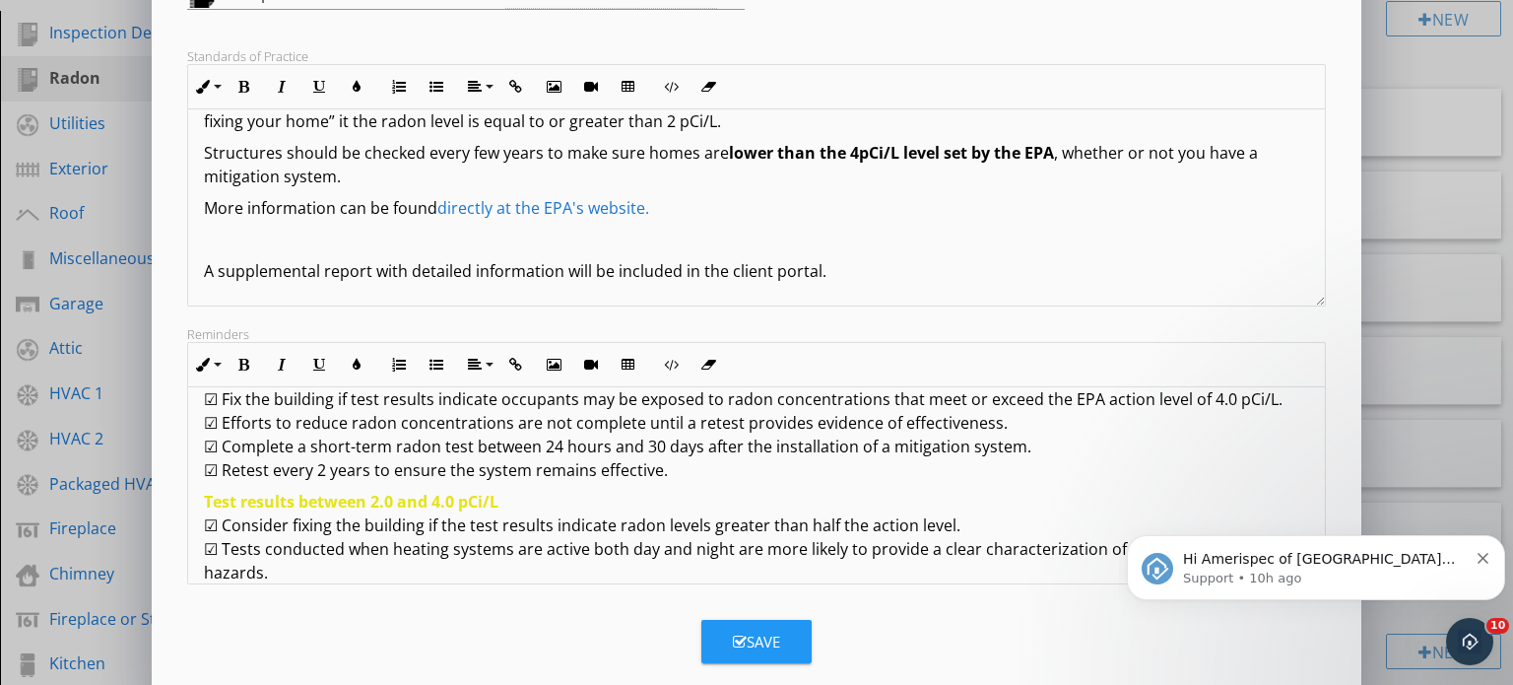
scroll to position [270, 0]
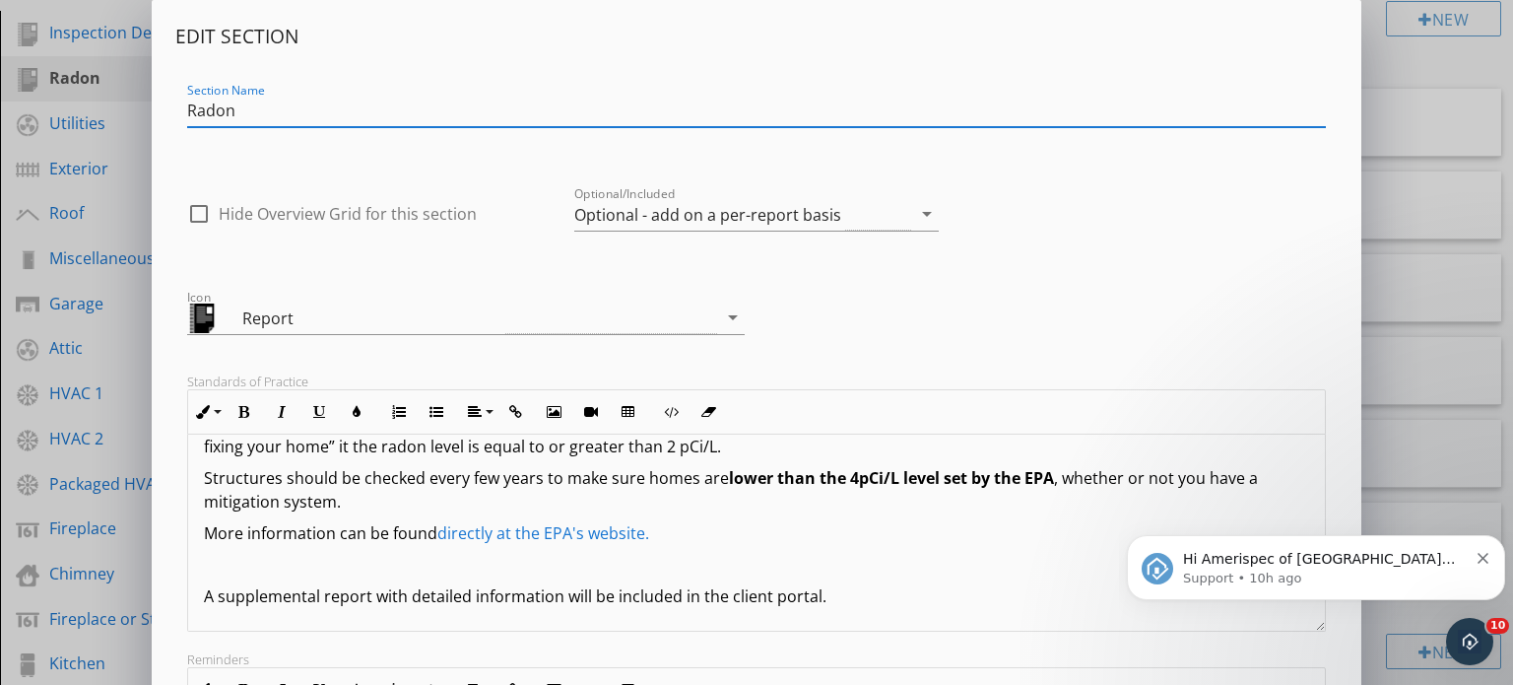
click at [1408, 315] on div "Edit Section Section Name Radon check_box_outline_blank Hide Overview Grid for …" at bounding box center [756, 521] width 1513 height 1043
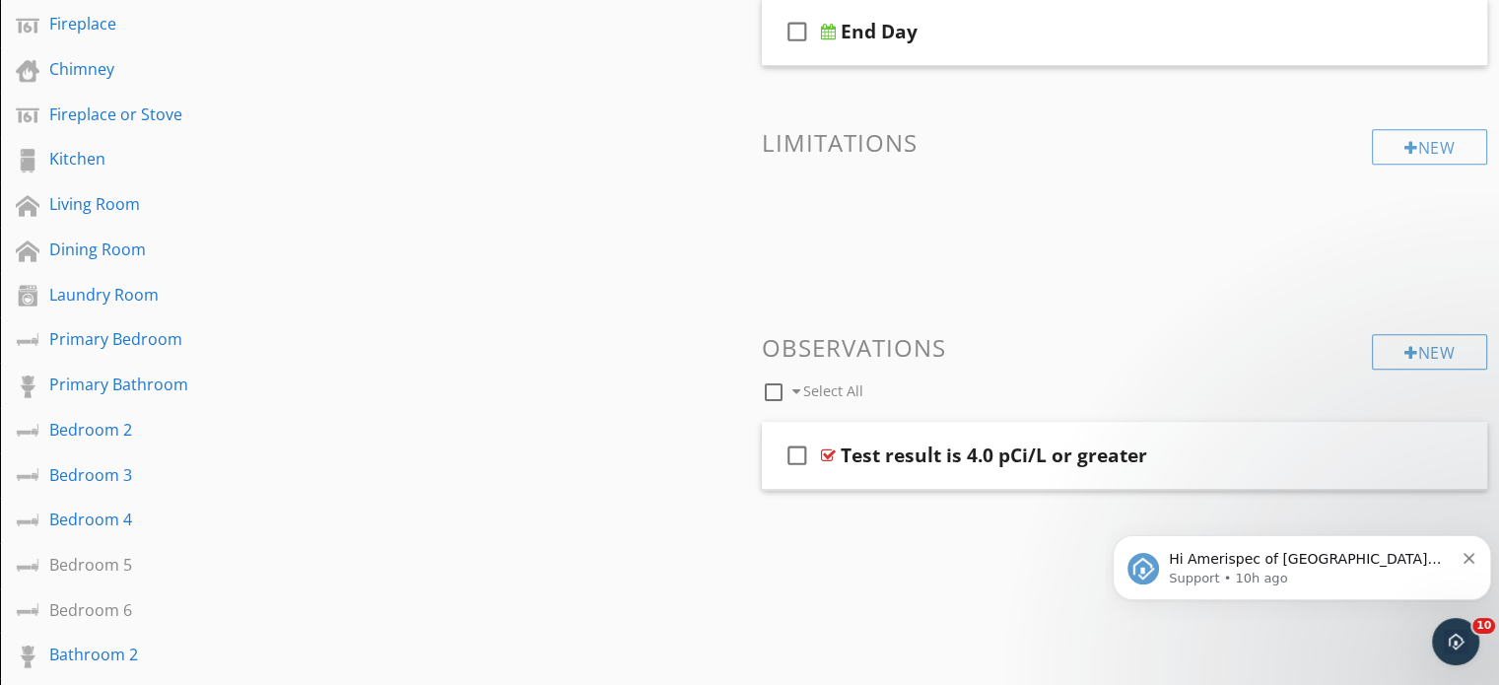
scroll to position [812, 0]
click at [1014, 452] on div "Test result is 4.0 pCi/L or greater" at bounding box center [993, 454] width 306 height 24
click at [1198, 351] on h3 "Observations" at bounding box center [1125, 346] width 726 height 27
click at [1285, 430] on div "check_box_outline_blank Test result is 4.0 pCi/L or greater" at bounding box center [1125, 455] width 726 height 68
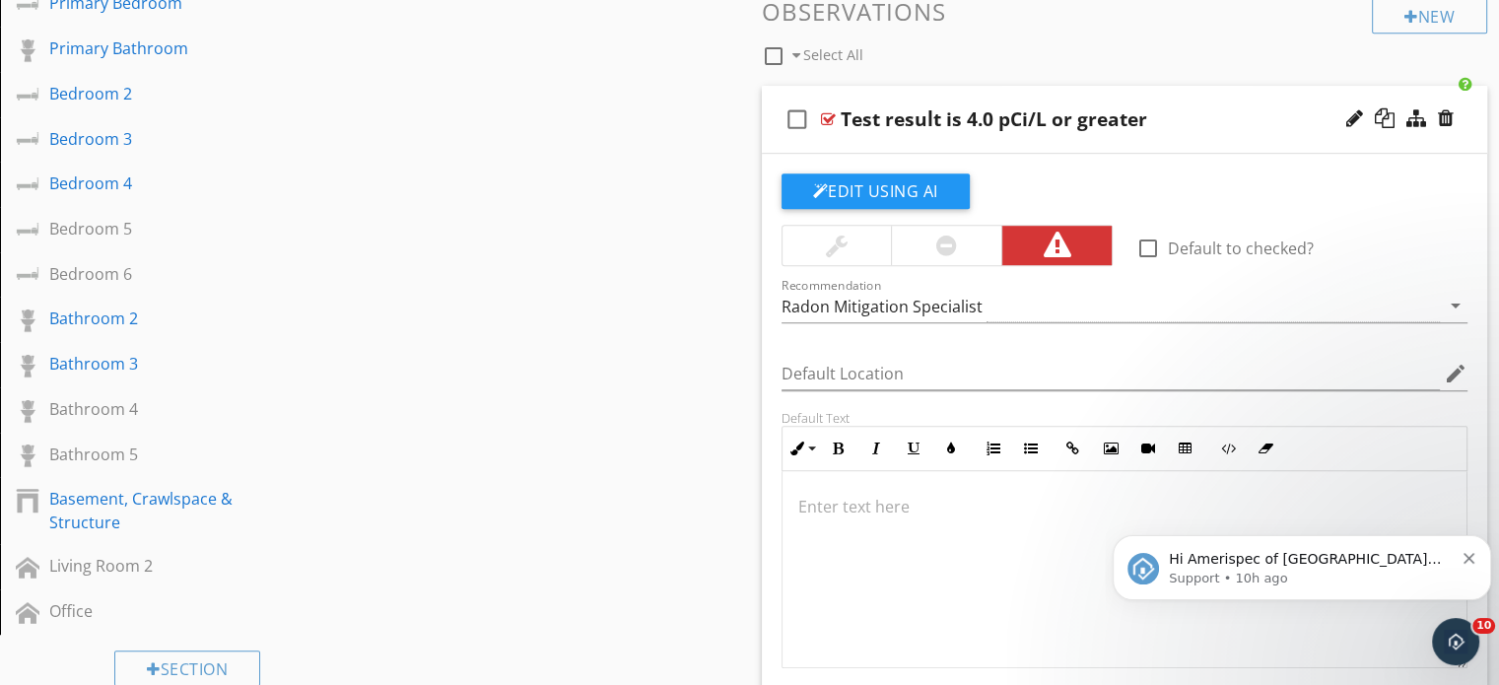
scroll to position [1159, 0]
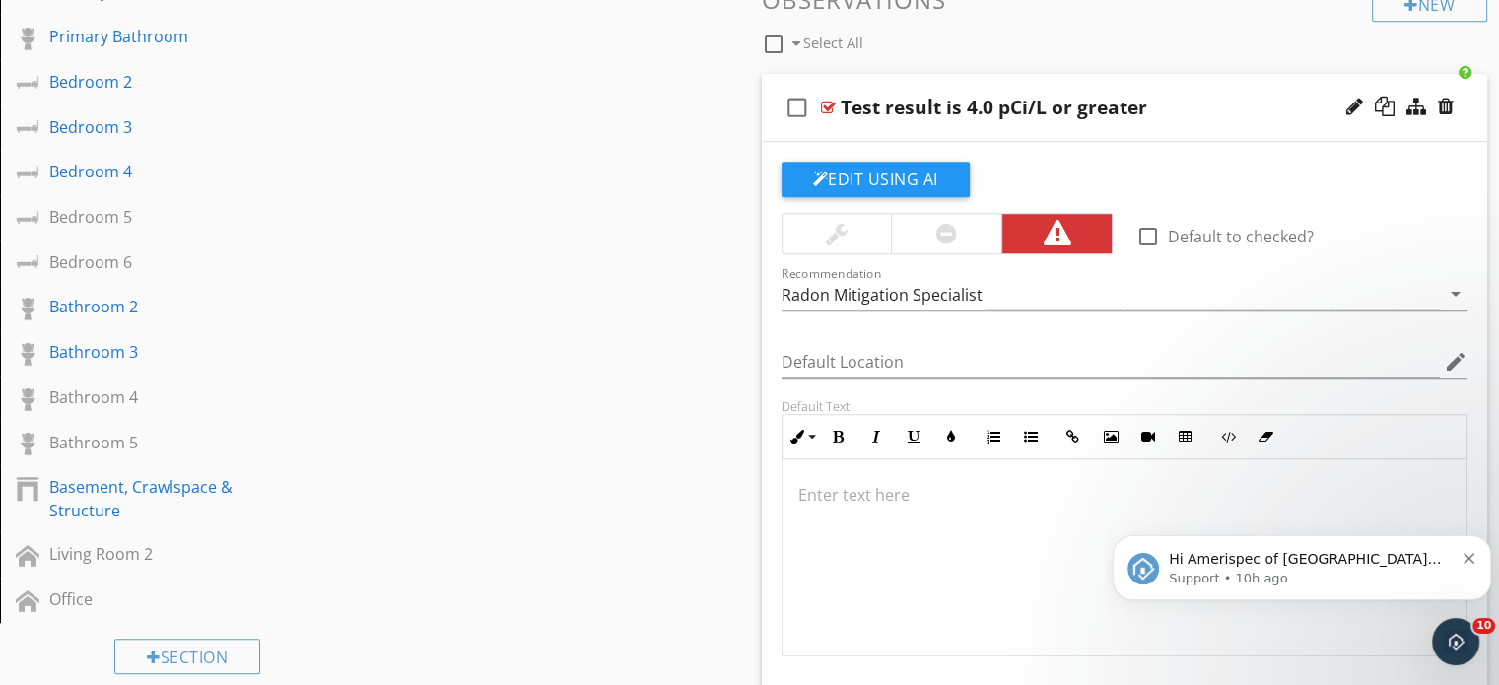
click at [856, 503] on div at bounding box center [1124, 557] width 685 height 197
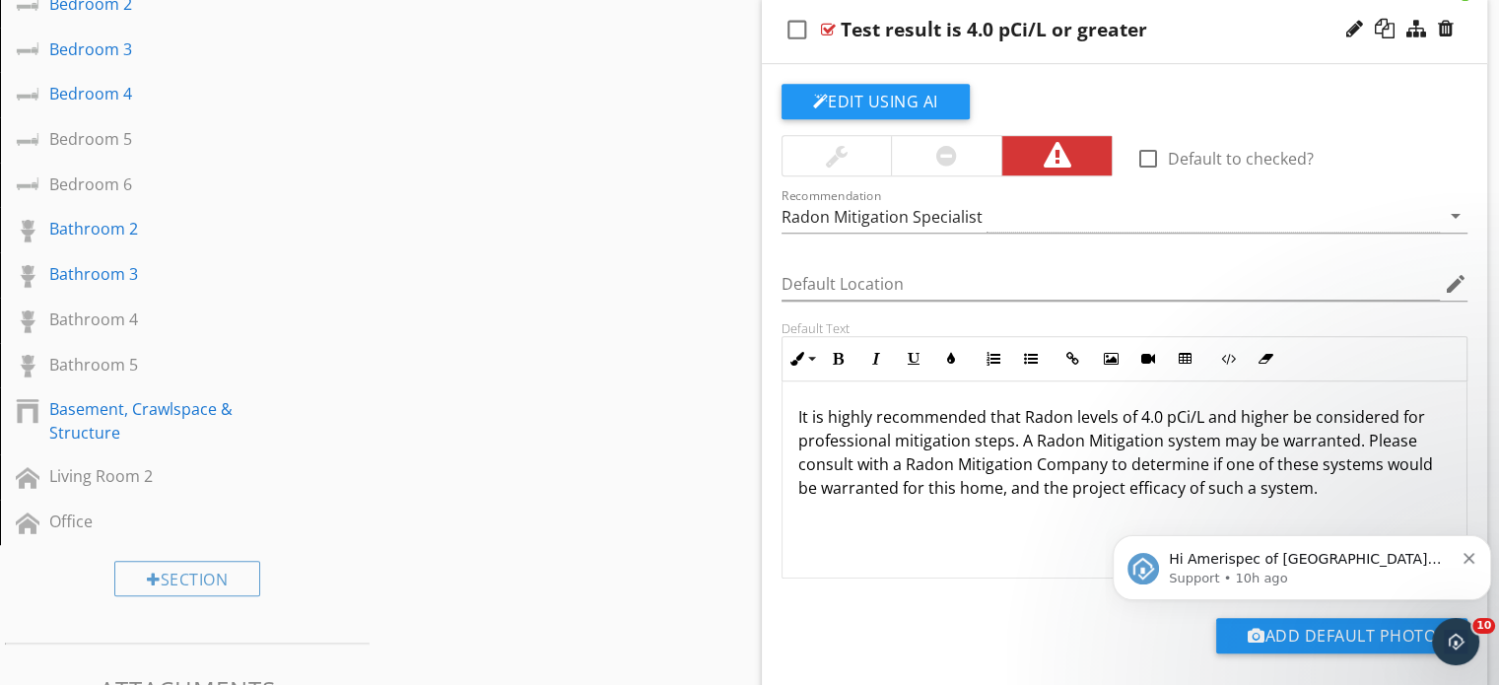
scroll to position [1359, 0]
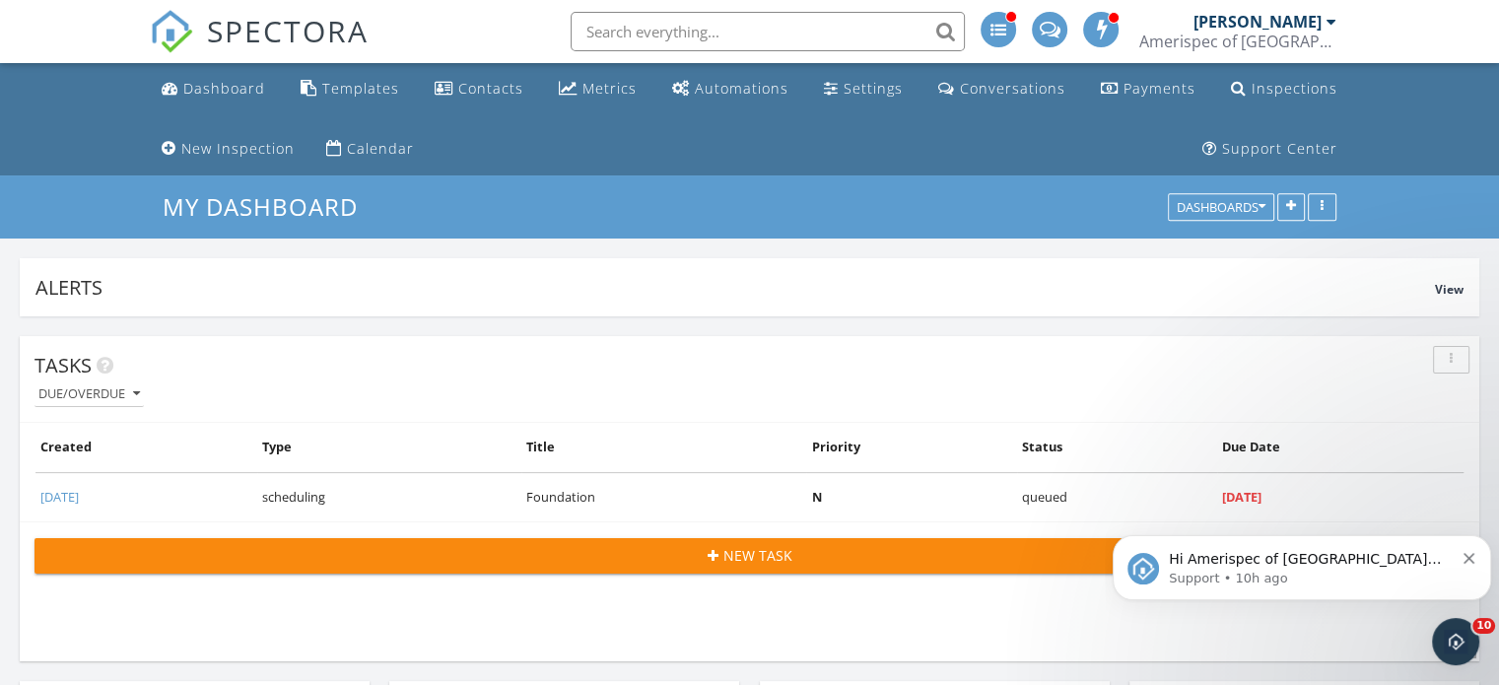
click at [875, 70] on li "Settings" at bounding box center [863, 89] width 102 height 52
click at [866, 85] on div "Settings" at bounding box center [872, 88] width 59 height 19
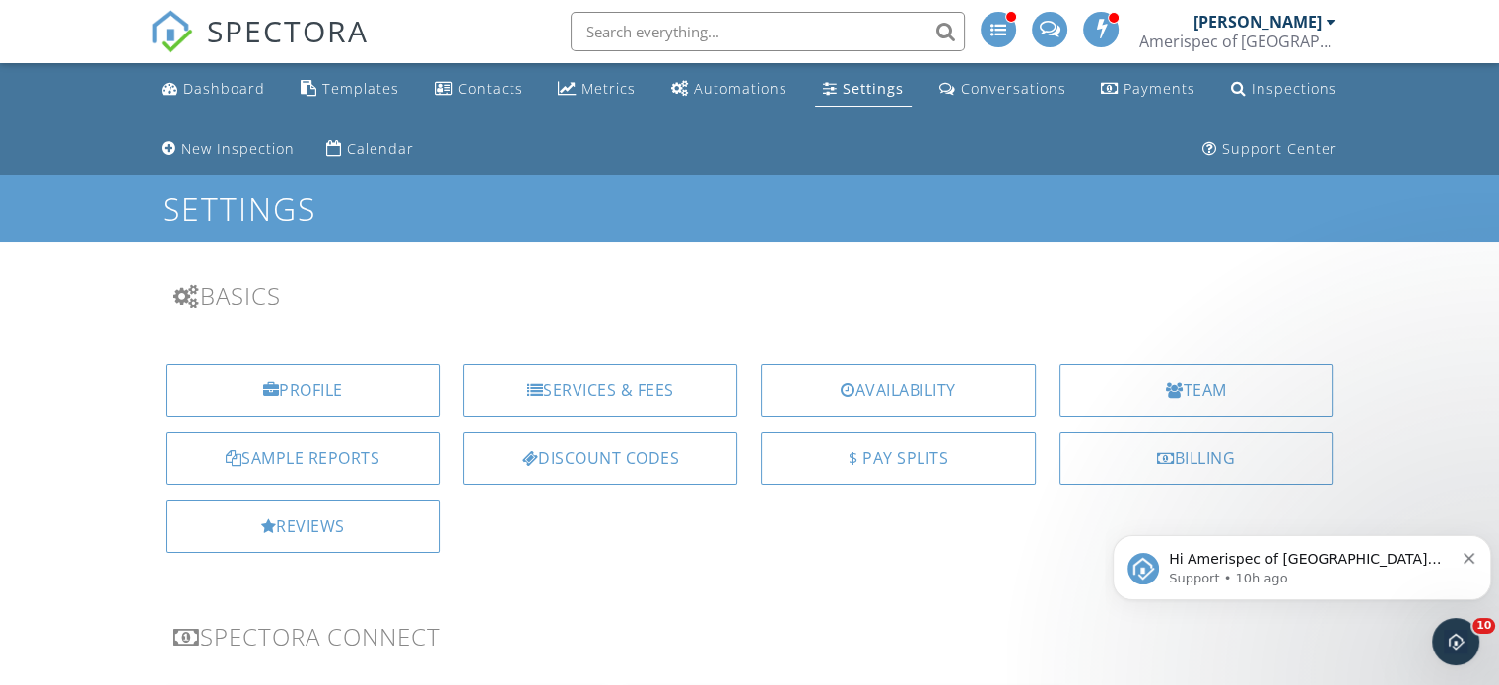
click at [1467, 553] on icon "Dismiss notification" at bounding box center [1468, 558] width 11 height 11
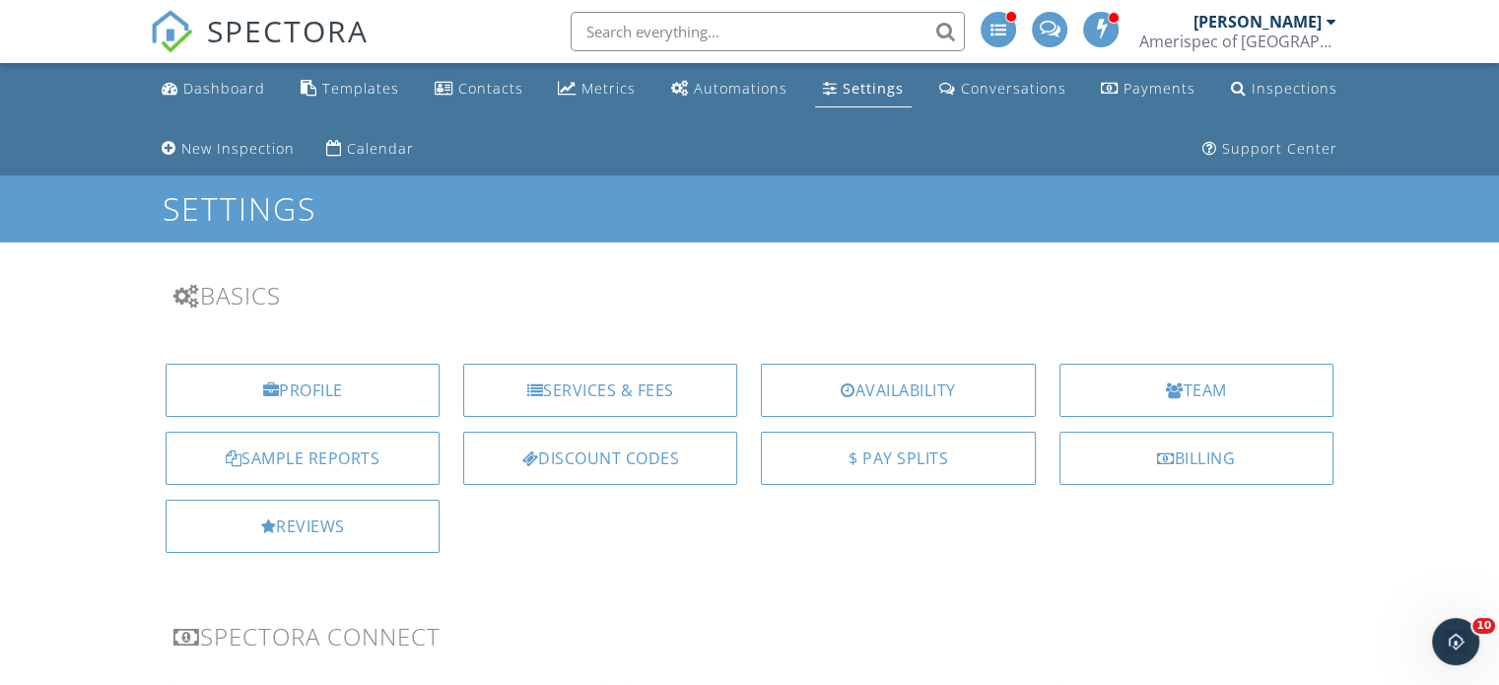
click at [483, 87] on div "Contacts" at bounding box center [490, 88] width 65 height 19
